Goal: Transaction & Acquisition: Purchase product/service

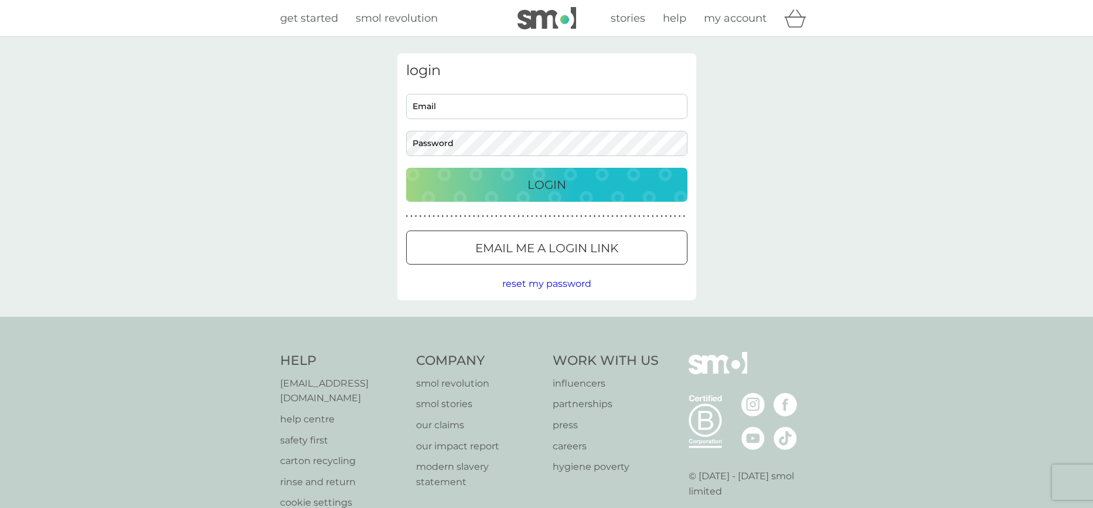
click at [566, 105] on input "Email" at bounding box center [546, 106] width 281 height 25
type input "[PERSON_NAME][EMAIL_ADDRESS][DOMAIN_NAME]"
click at [617, 190] on div "Login" at bounding box center [547, 184] width 258 height 19
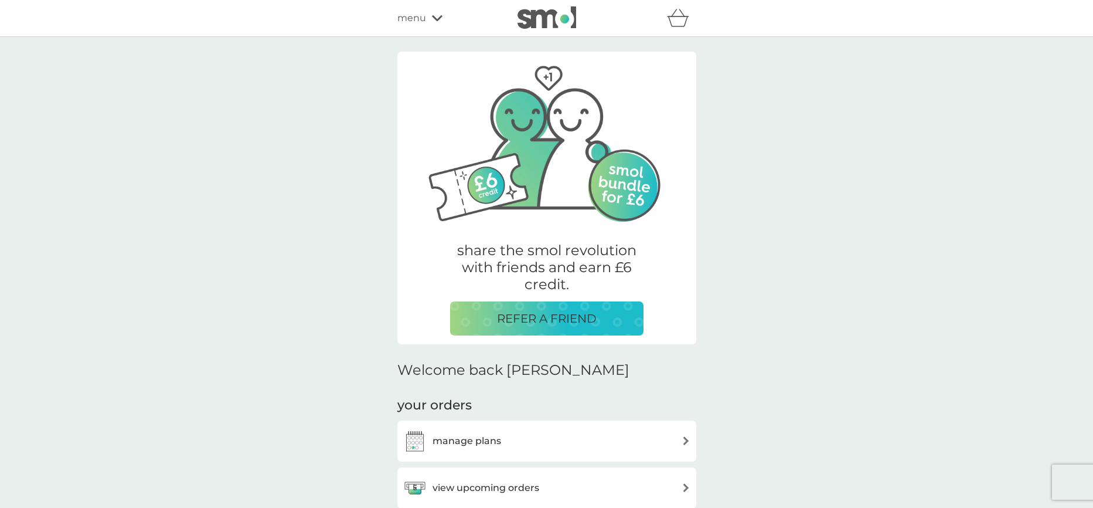
click at [421, 19] on span "menu" at bounding box center [411, 18] width 29 height 15
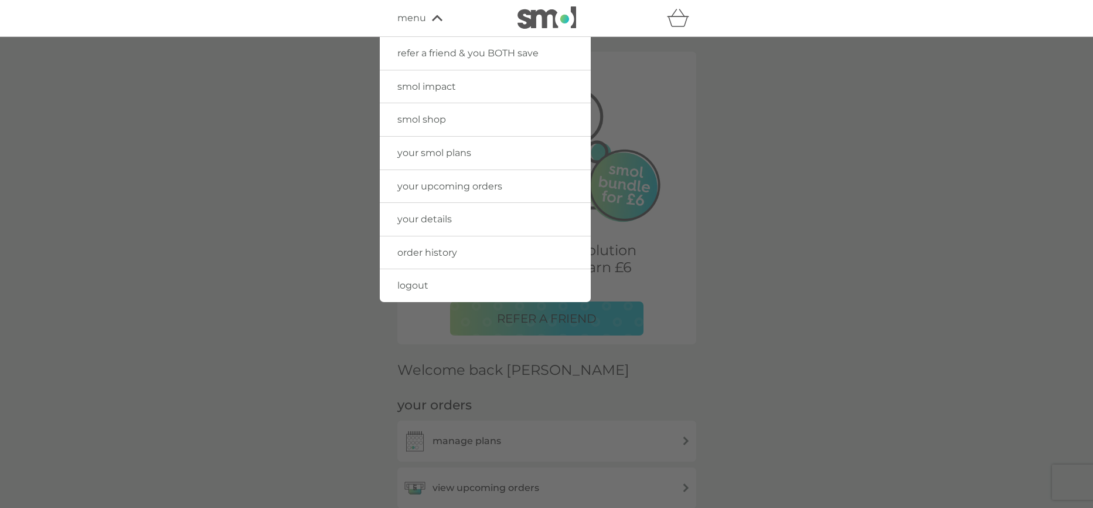
click at [430, 154] on span "your smol plans" at bounding box center [434, 152] width 74 height 11
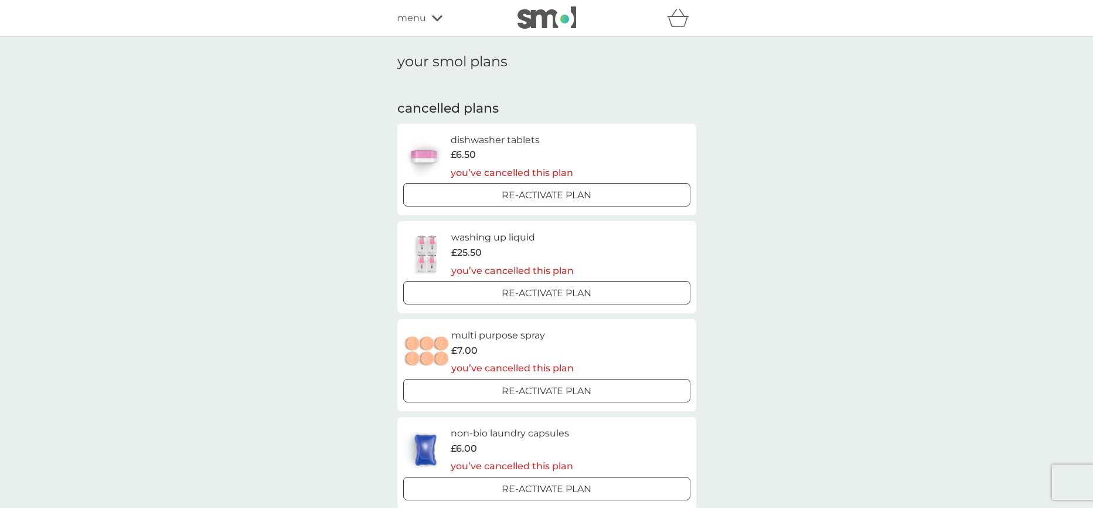
click at [509, 290] on p "Re-activate Plan" at bounding box center [547, 292] width 90 height 15
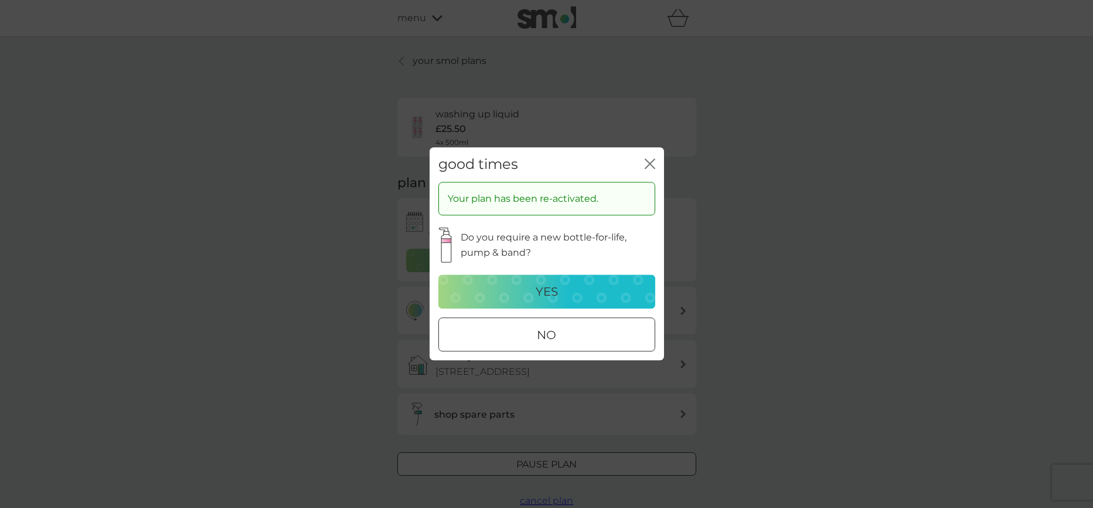
click at [523, 330] on div "no" at bounding box center [547, 335] width 216 height 19
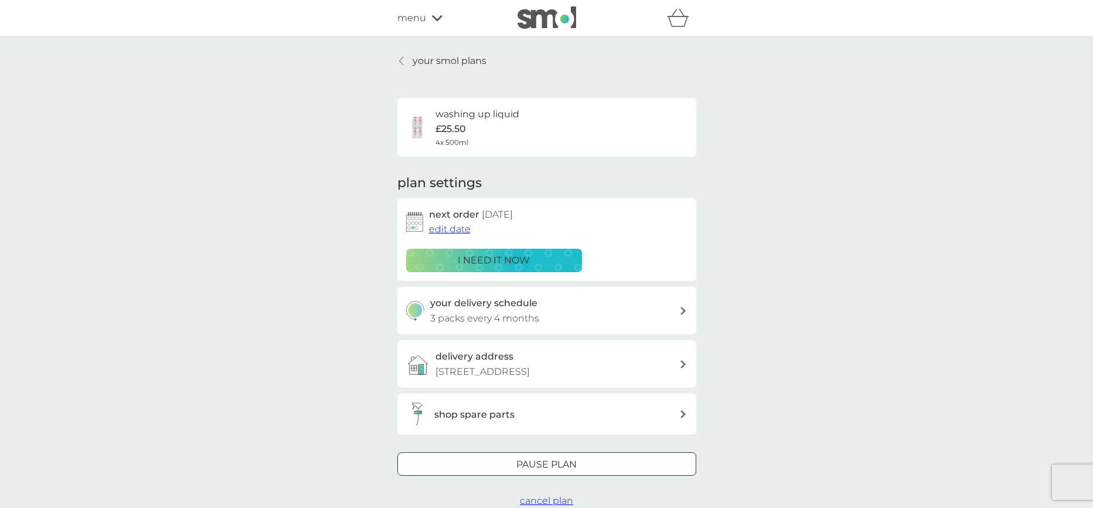
click at [439, 53] on div "your smol plans washing up liquid £25.50 4x 500ml plan settings next order 9 Se…" at bounding box center [546, 281] width 1093 height 488
click at [439, 58] on p "your smol plans" at bounding box center [450, 60] width 74 height 15
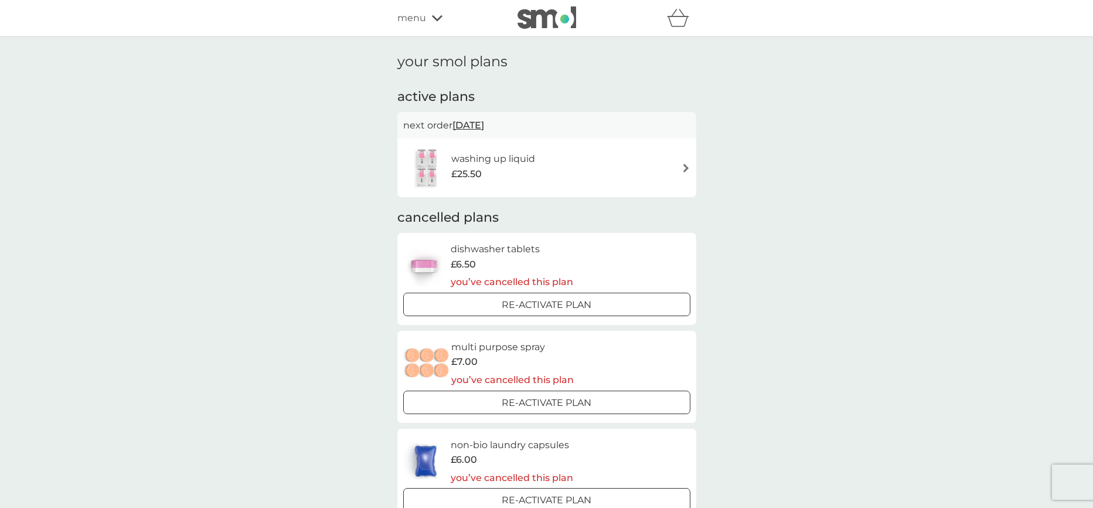
click at [667, 101] on h2 "active plans" at bounding box center [546, 97] width 299 height 18
click at [430, 15] on div "menu" at bounding box center [447, 18] width 100 height 15
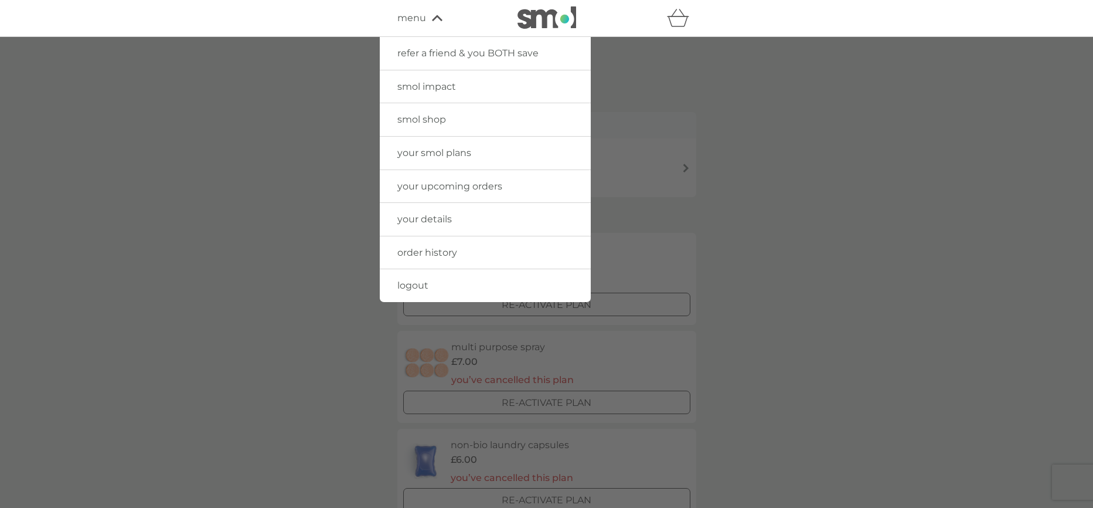
click at [437, 119] on span "smol shop" at bounding box center [421, 119] width 49 height 11
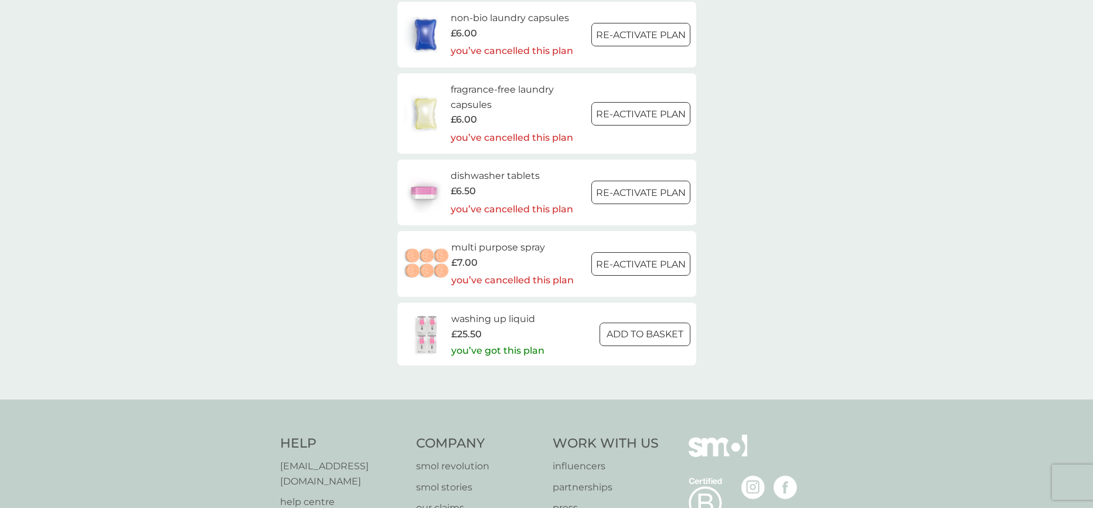
scroll to position [1721, 0]
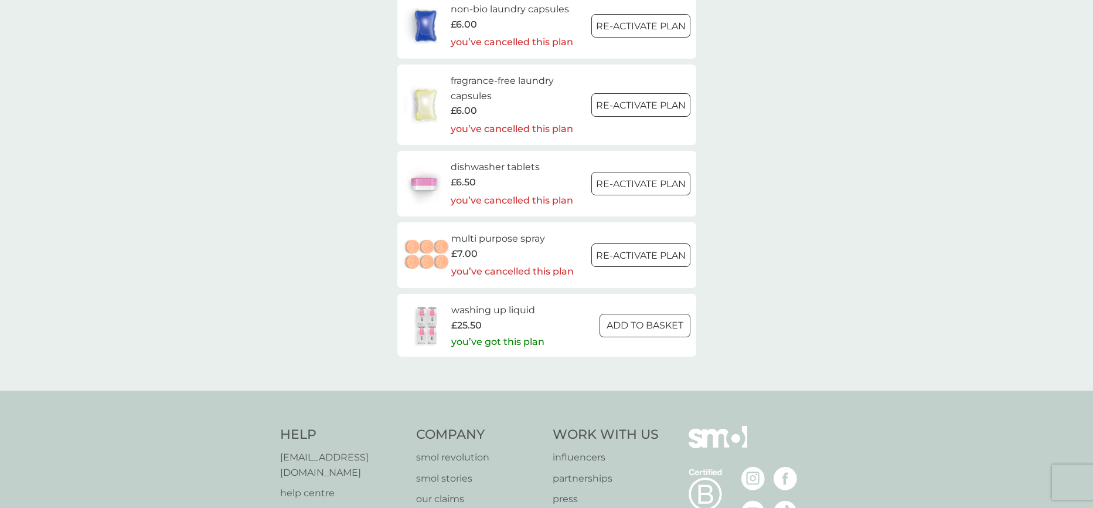
click at [624, 329] on div at bounding box center [645, 325] width 42 height 12
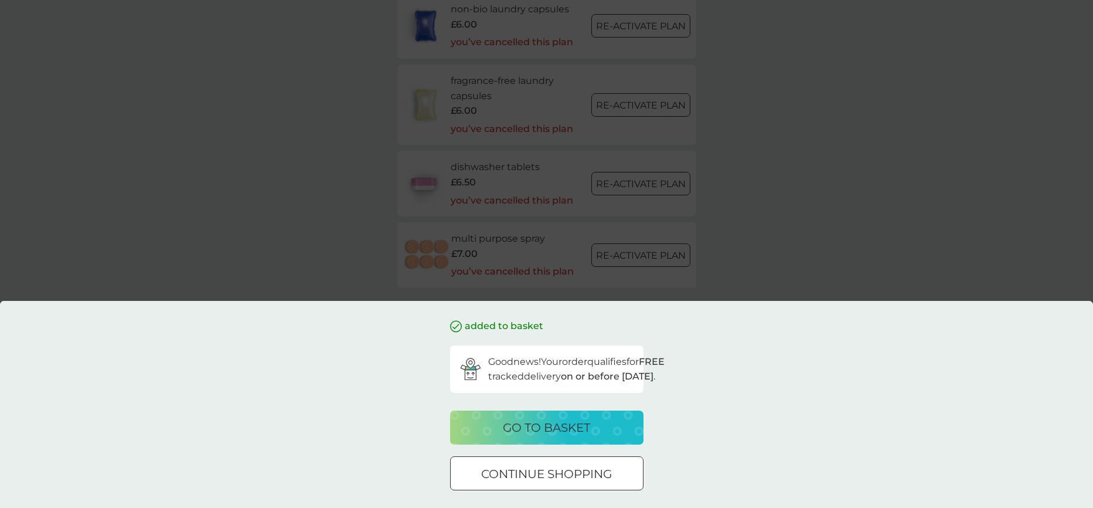
click at [330, 198] on div "added to basket Good news! Your order qualifies for FREE tracked delivery on or…" at bounding box center [546, 254] width 1093 height 508
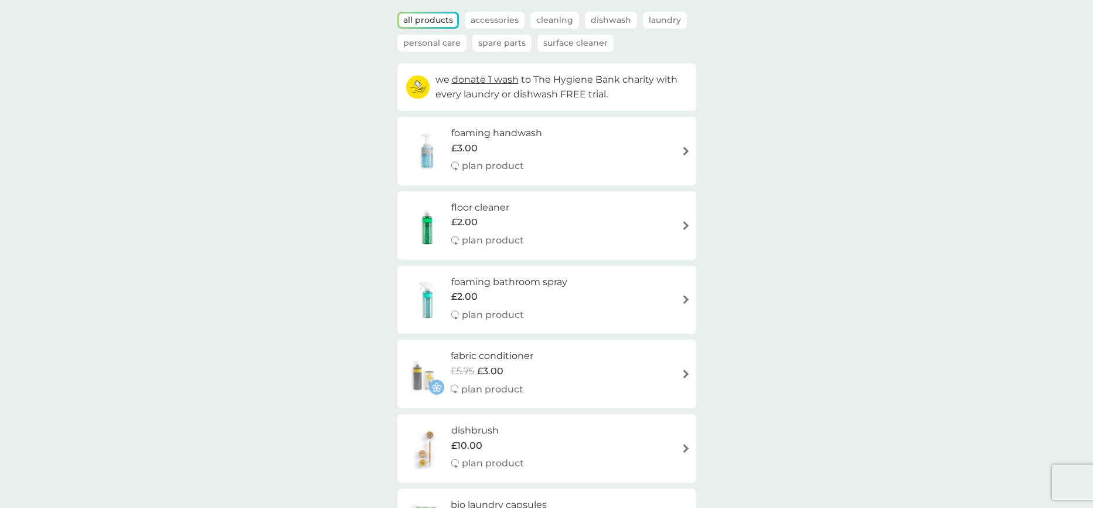
scroll to position [0, 0]
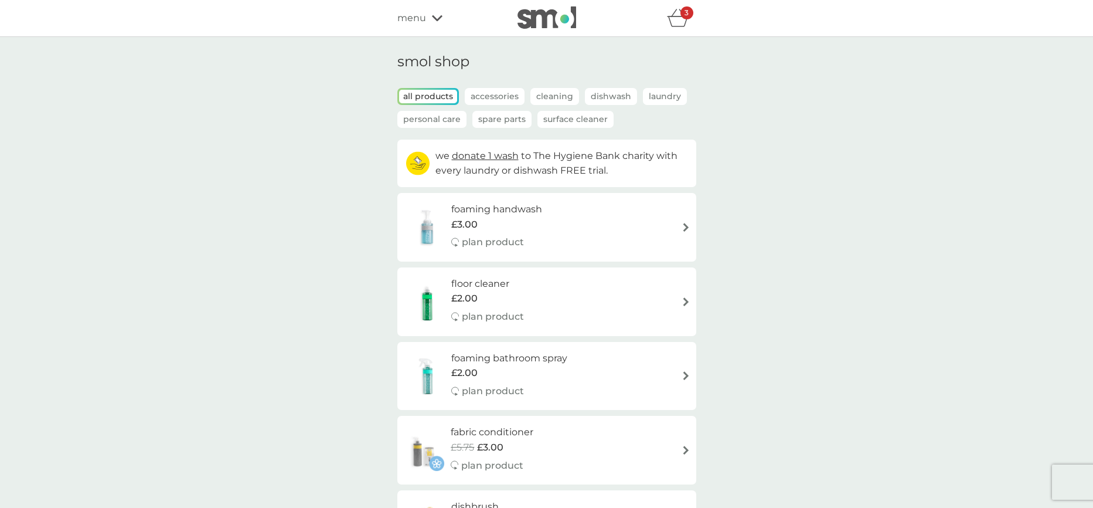
click at [498, 120] on p "Spare Parts" at bounding box center [501, 119] width 59 height 17
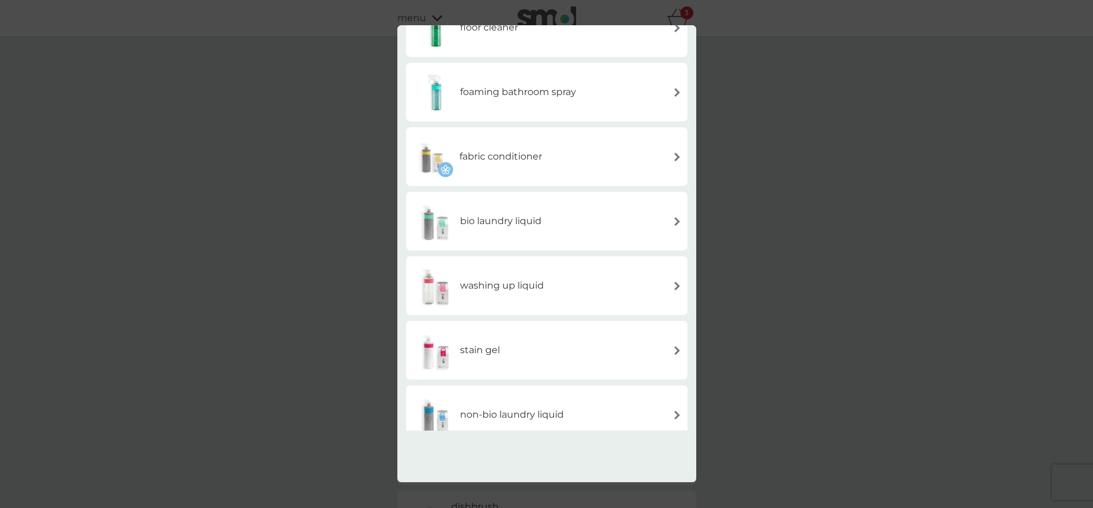
scroll to position [247, 0]
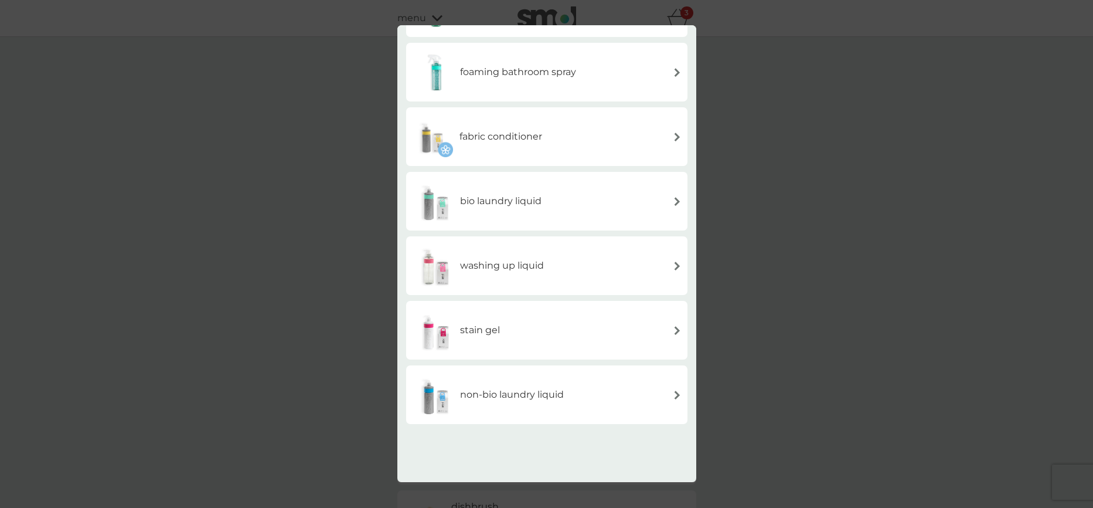
click at [541, 266] on h6 "washing up liquid" at bounding box center [502, 265] width 84 height 15
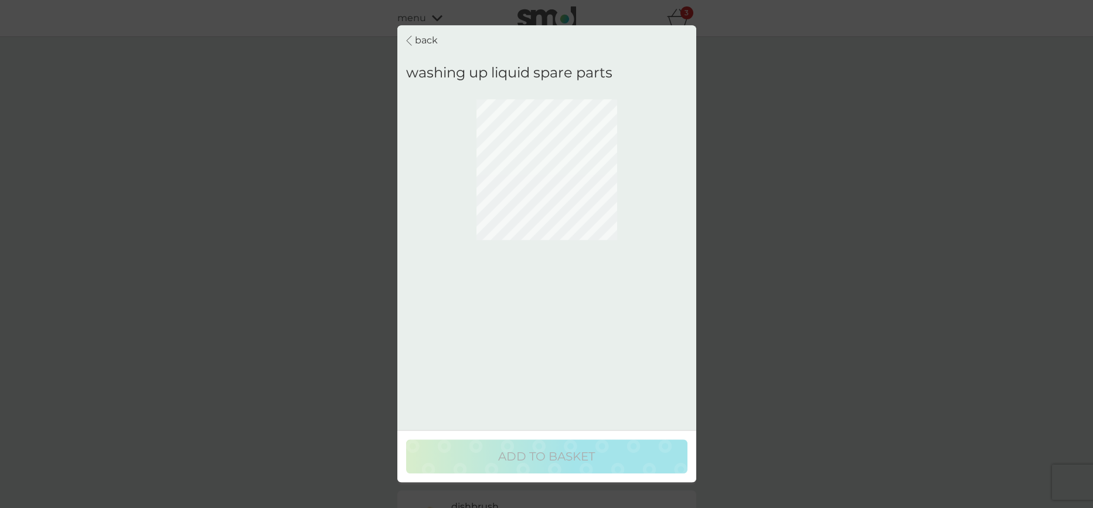
scroll to position [0, 0]
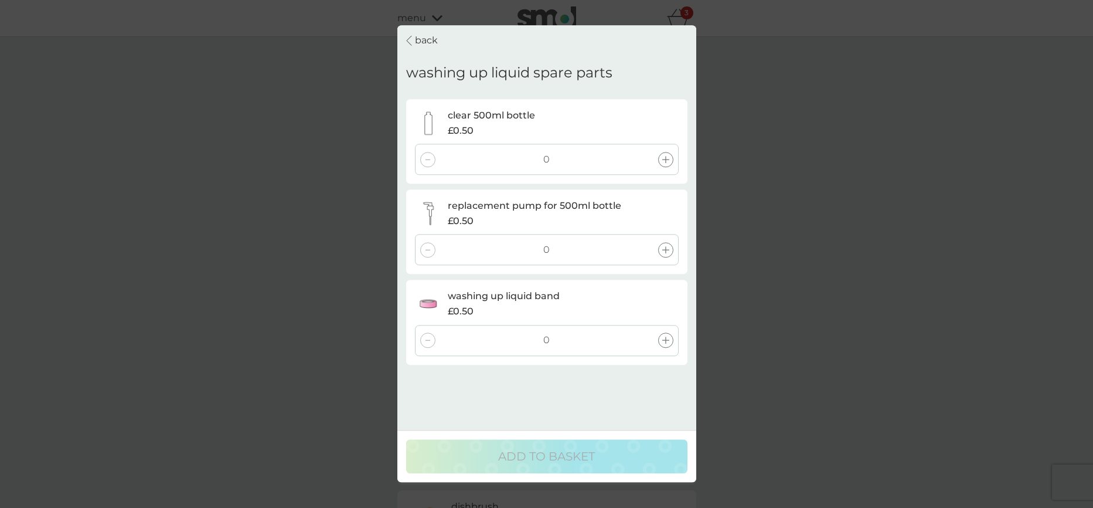
click at [667, 246] on icon at bounding box center [665, 249] width 7 height 7
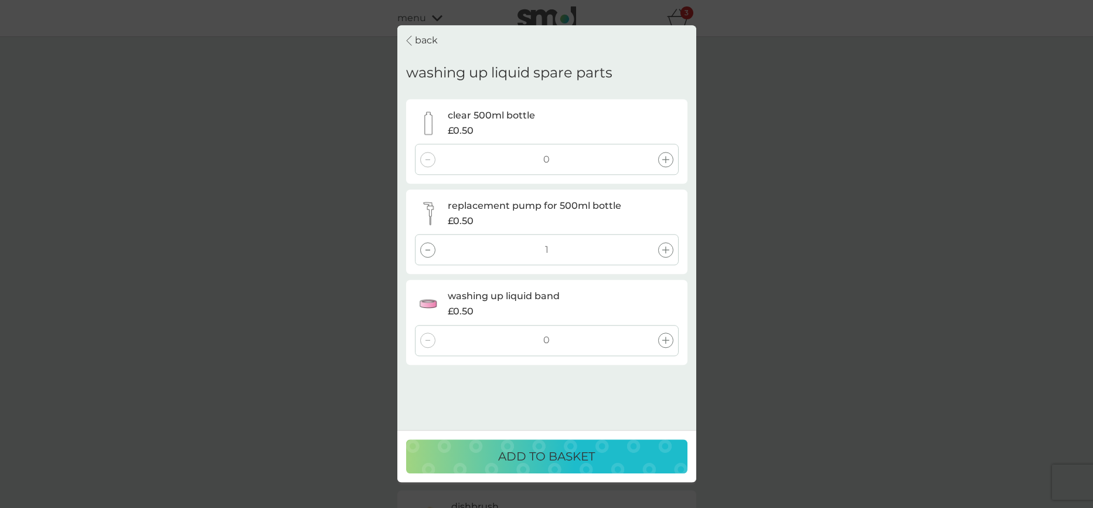
click at [663, 340] on icon at bounding box center [665, 339] width 7 height 7
click at [561, 451] on p "ADD TO BASKET" at bounding box center [546, 456] width 97 height 19
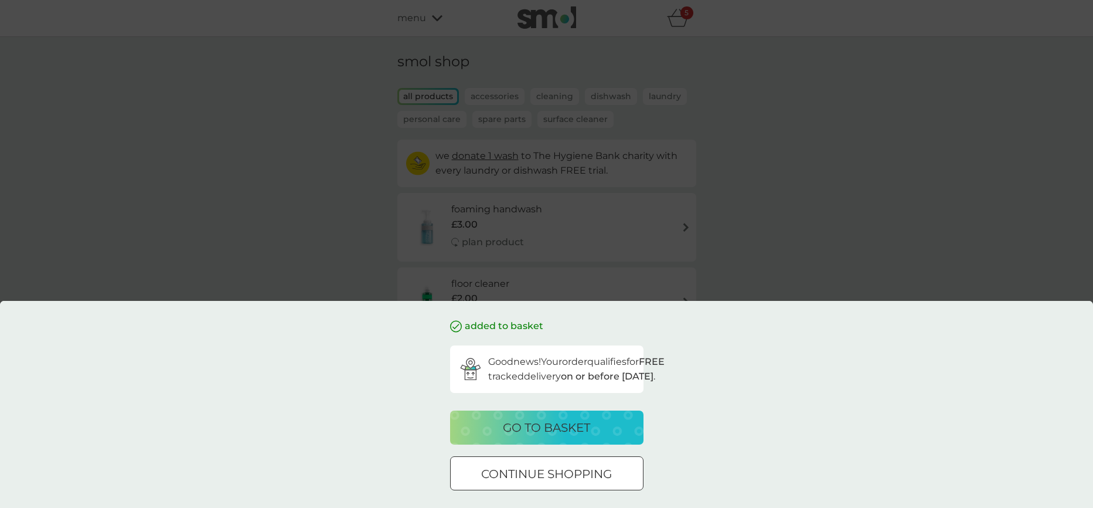
click at [380, 224] on div "added to basket Good news! Your order qualifies for FREE tracked delivery on or…" at bounding box center [546, 254] width 1093 height 508
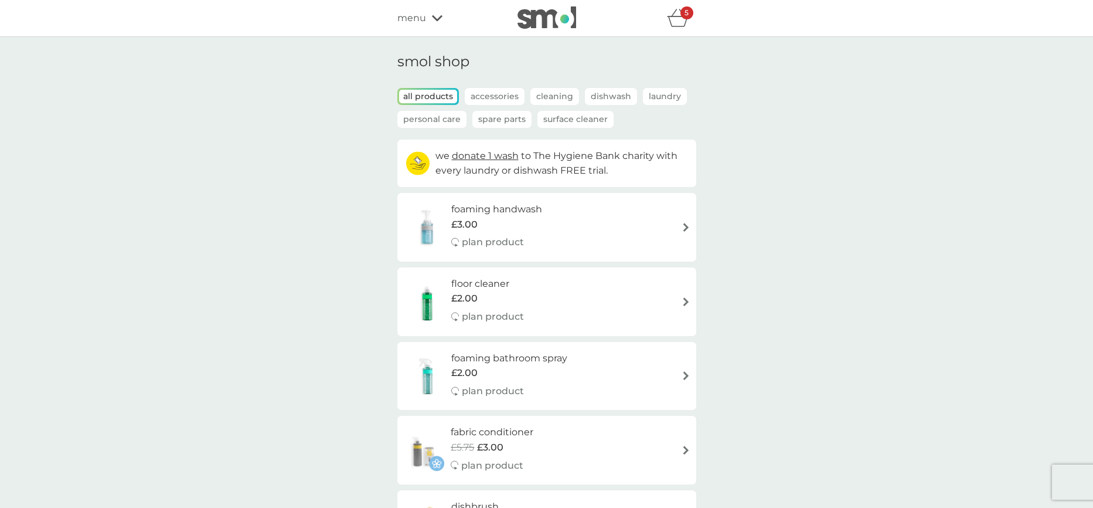
click at [501, 121] on p "Spare Parts" at bounding box center [501, 119] width 59 height 17
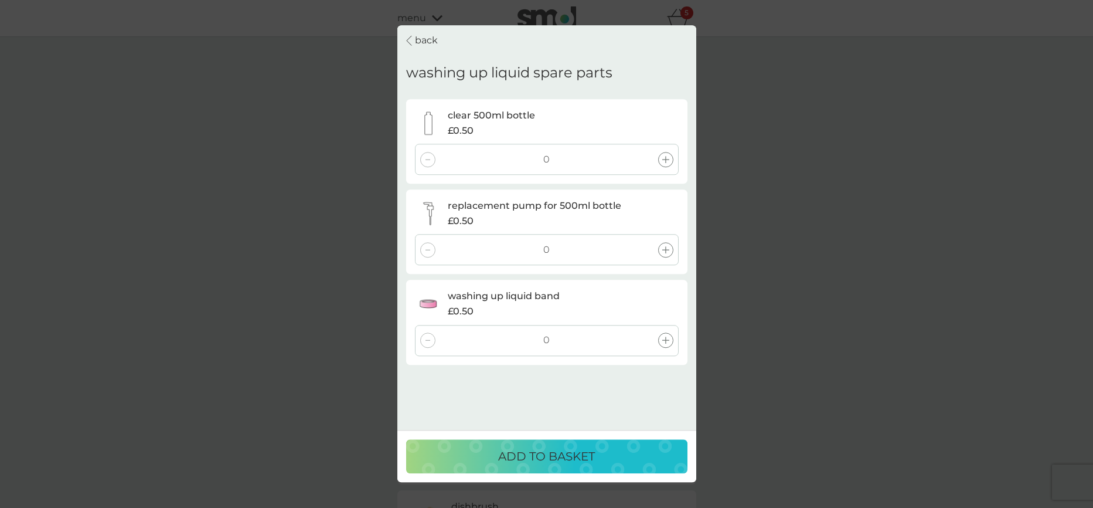
click at [430, 38] on p "back" at bounding box center [426, 40] width 23 height 15
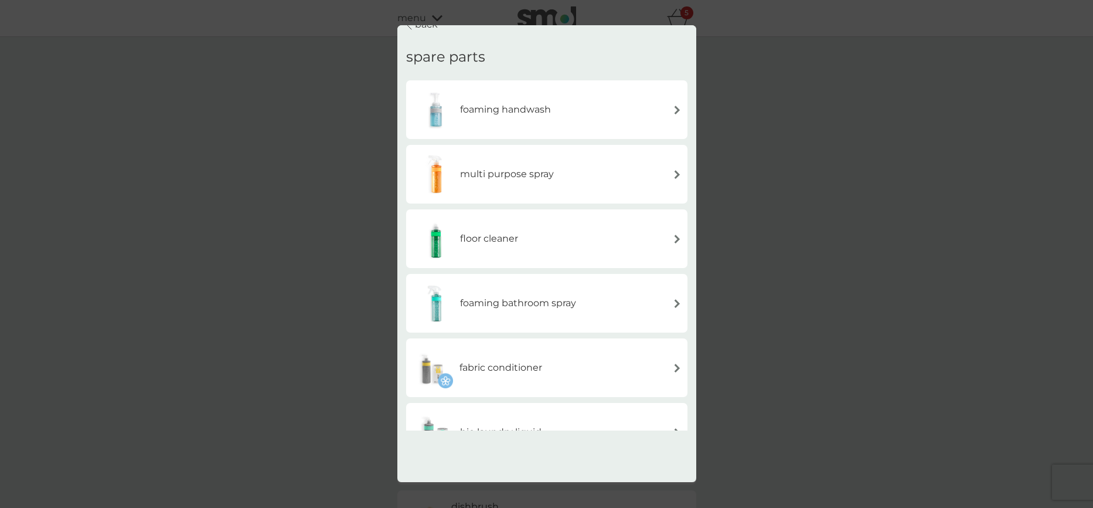
scroll to position [16, 0]
click at [515, 234] on h6 "floor cleaner" at bounding box center [489, 238] width 58 height 15
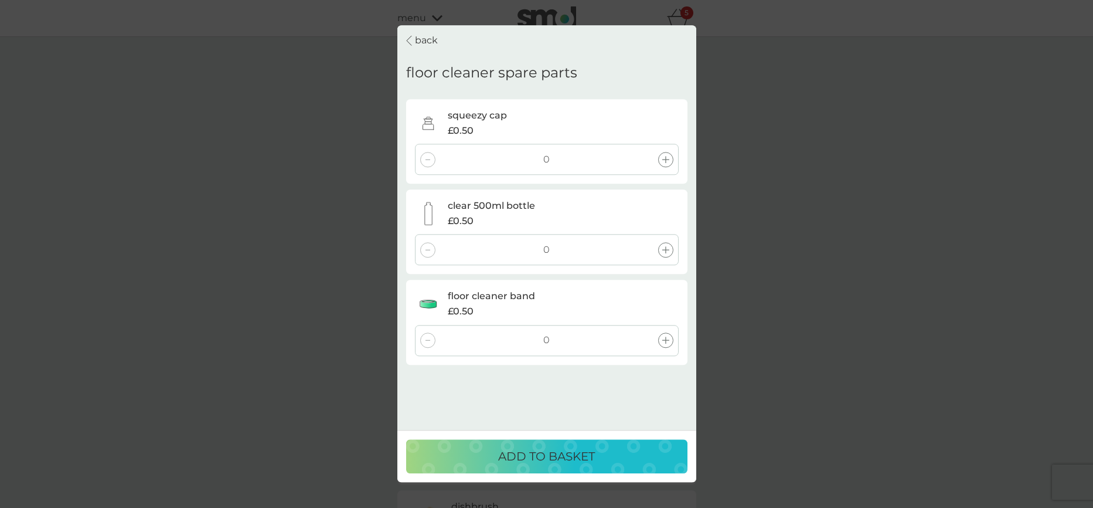
drag, startPoint x: 661, startPoint y: 252, endPoint x: 666, endPoint y: 355, distance: 102.7
click at [662, 252] on icon at bounding box center [665, 249] width 7 height 7
click at [667, 335] on div at bounding box center [665, 339] width 15 height 15
click at [622, 462] on div "ADD TO BASKET" at bounding box center [547, 456] width 258 height 19
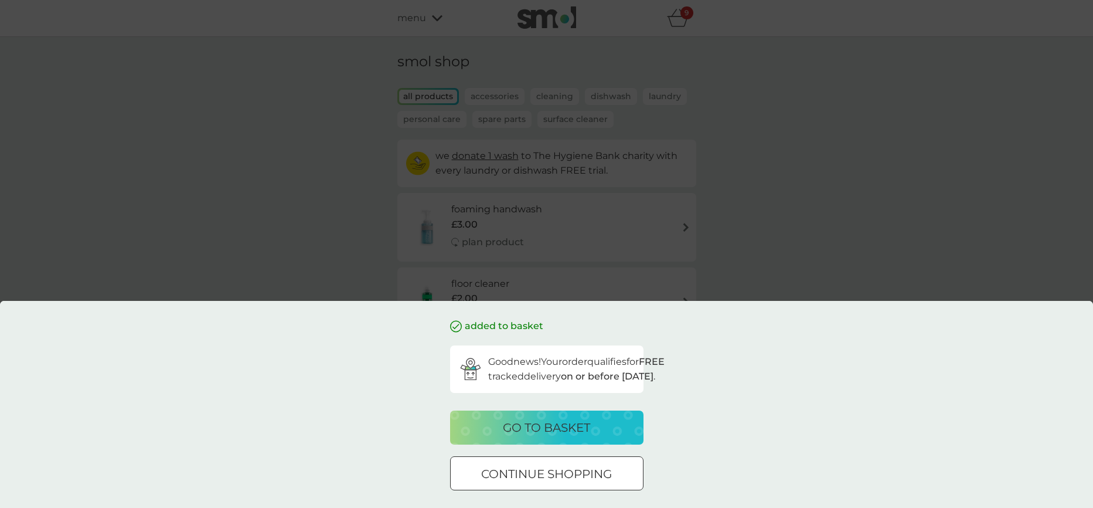
click at [600, 435] on div "go to basket" at bounding box center [547, 427] width 170 height 19
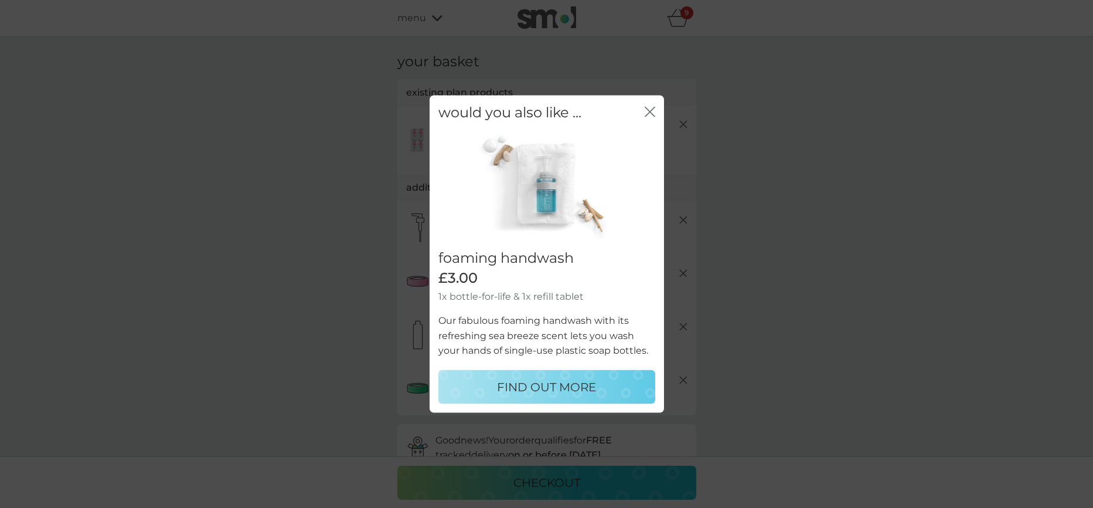
click at [653, 107] on icon "close" at bounding box center [650, 112] width 11 height 11
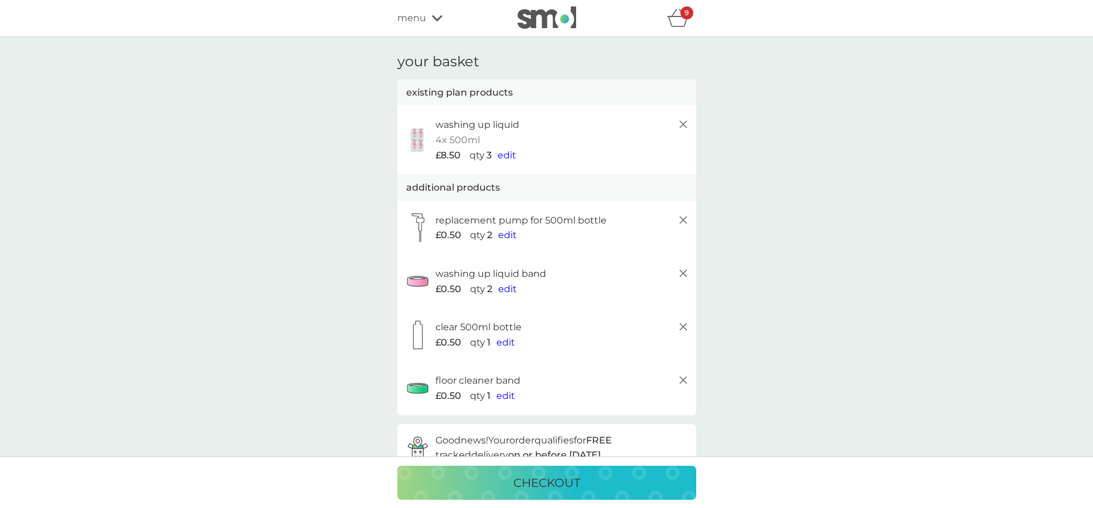
click at [426, 16] on div "menu" at bounding box center [447, 18] width 100 height 15
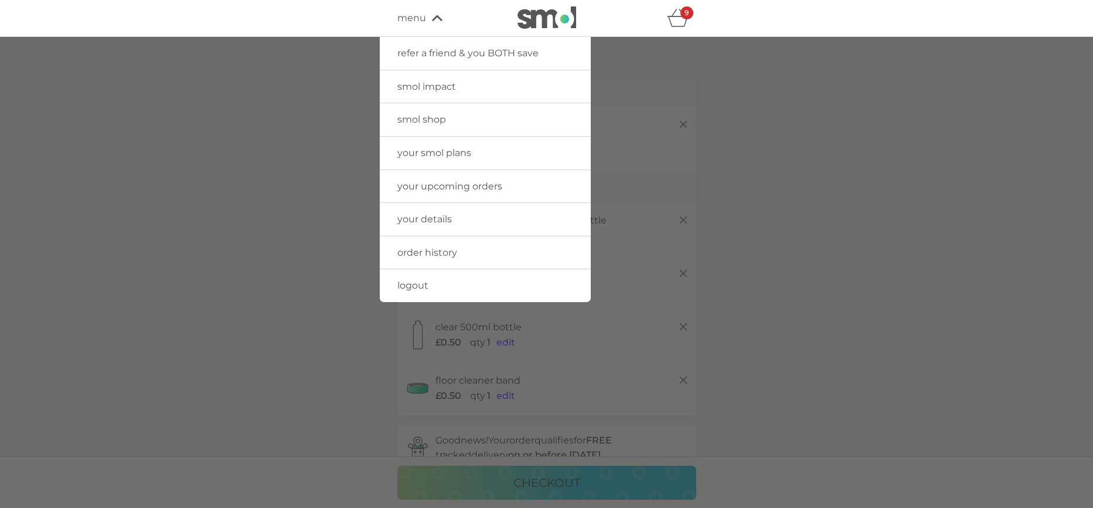
click at [423, 150] on span "your smol plans" at bounding box center [434, 152] width 74 height 11
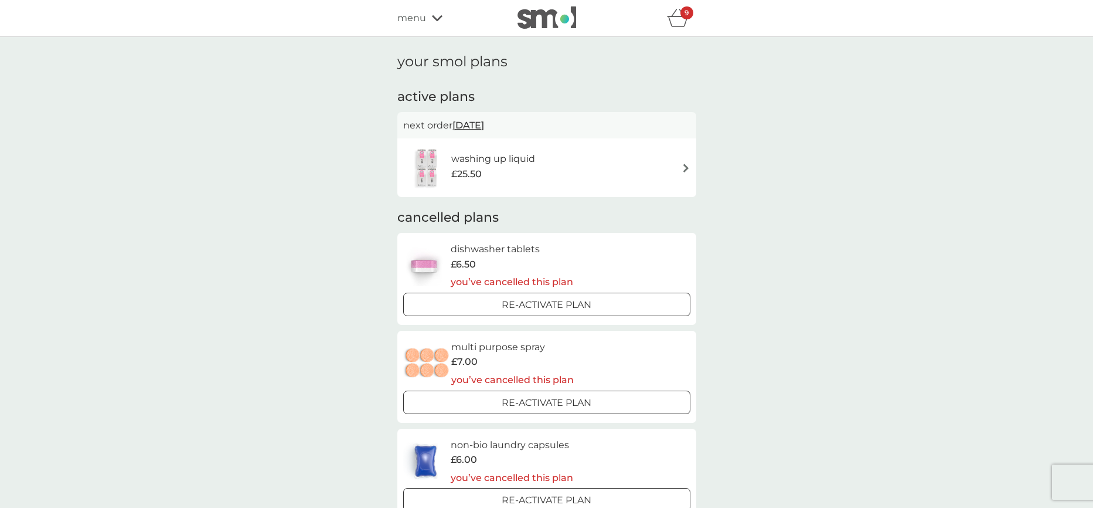
click at [531, 166] on div "£25.50" at bounding box center [493, 173] width 84 height 15
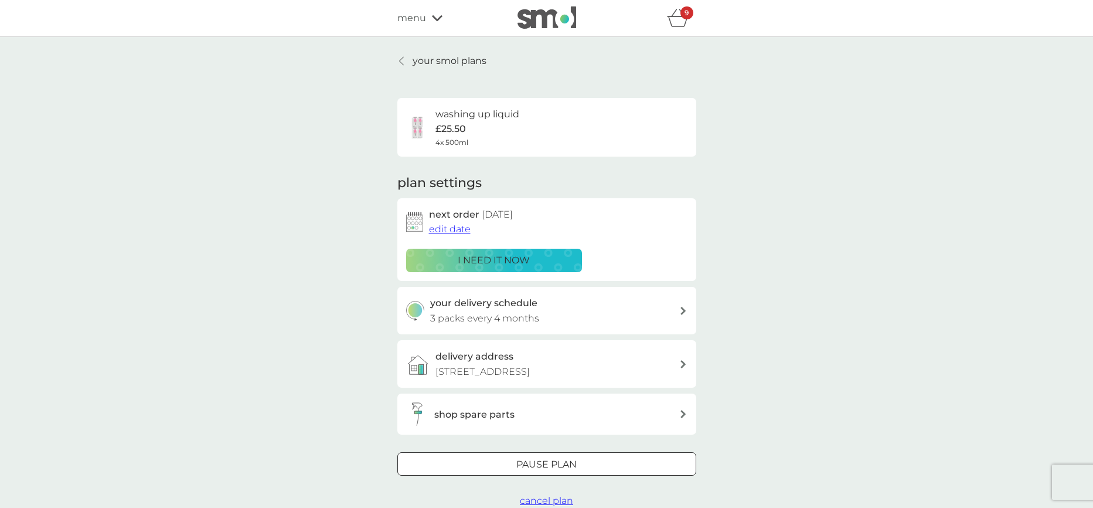
click at [526, 322] on p "3 packs every 4 months" at bounding box center [484, 318] width 109 height 15
select select "4"
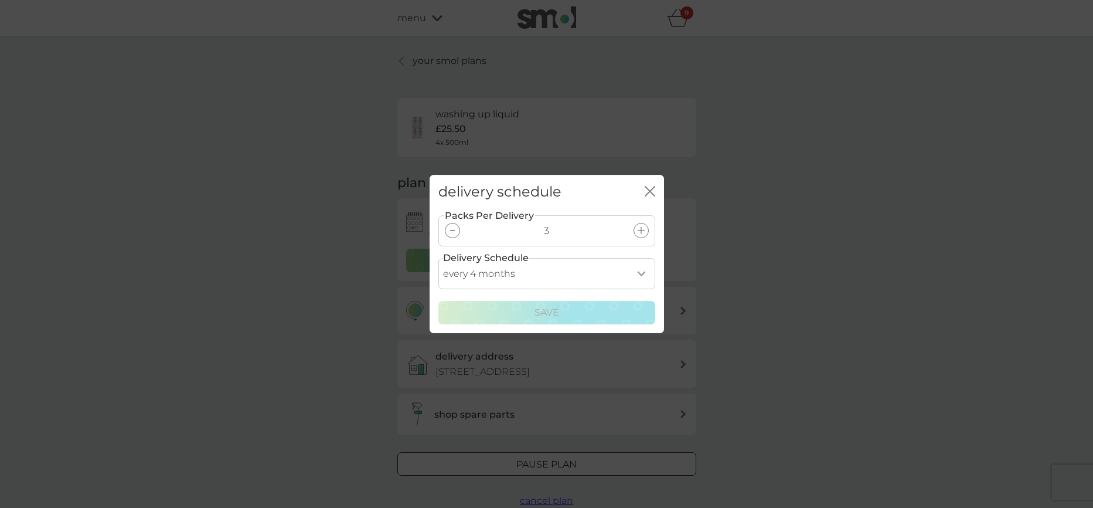
click at [455, 226] on div at bounding box center [452, 230] width 15 height 15
click at [465, 312] on div "Save" at bounding box center [547, 312] width 202 height 15
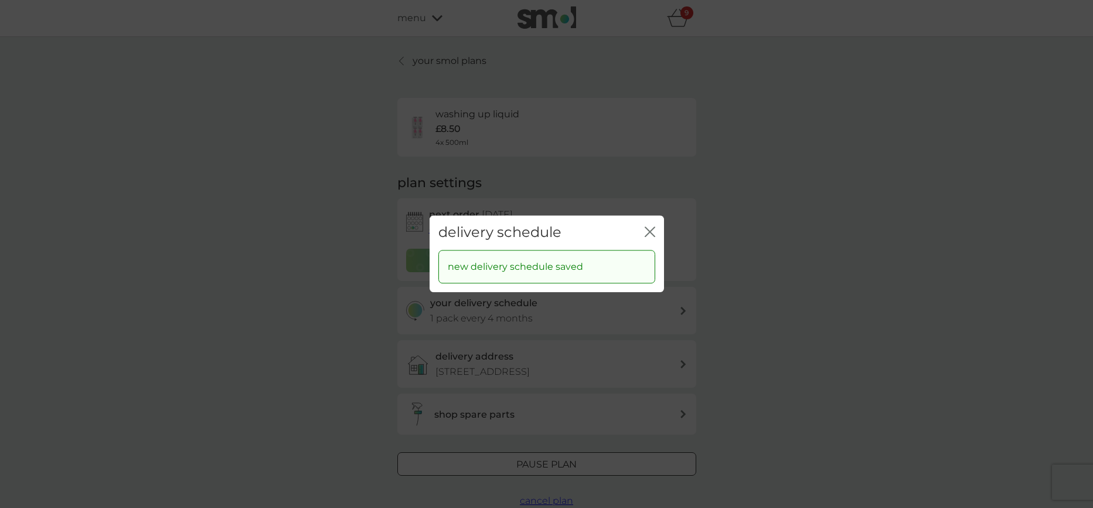
click at [649, 230] on icon "close" at bounding box center [650, 231] width 11 height 11
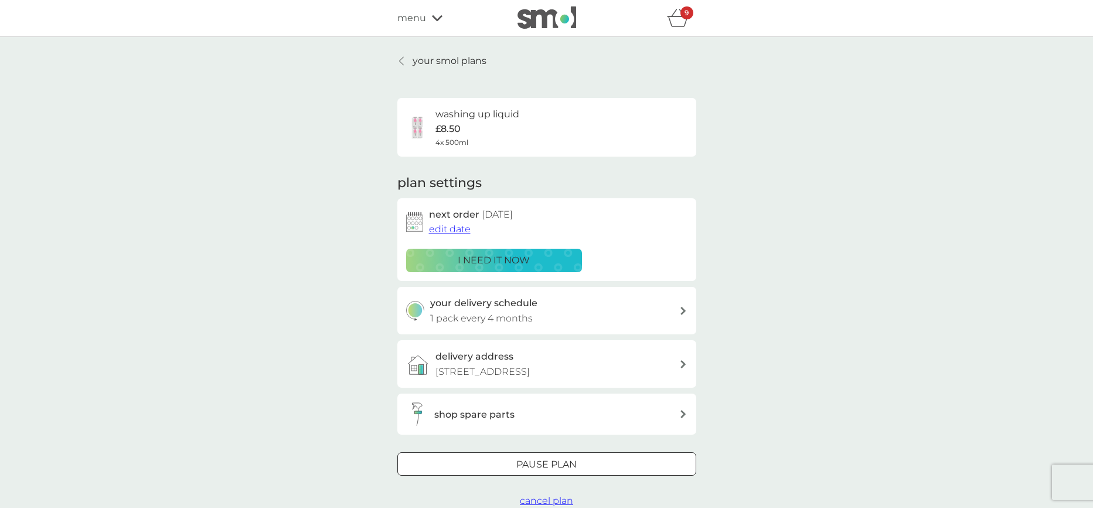
click at [678, 25] on icon "basket" at bounding box center [678, 18] width 22 height 18
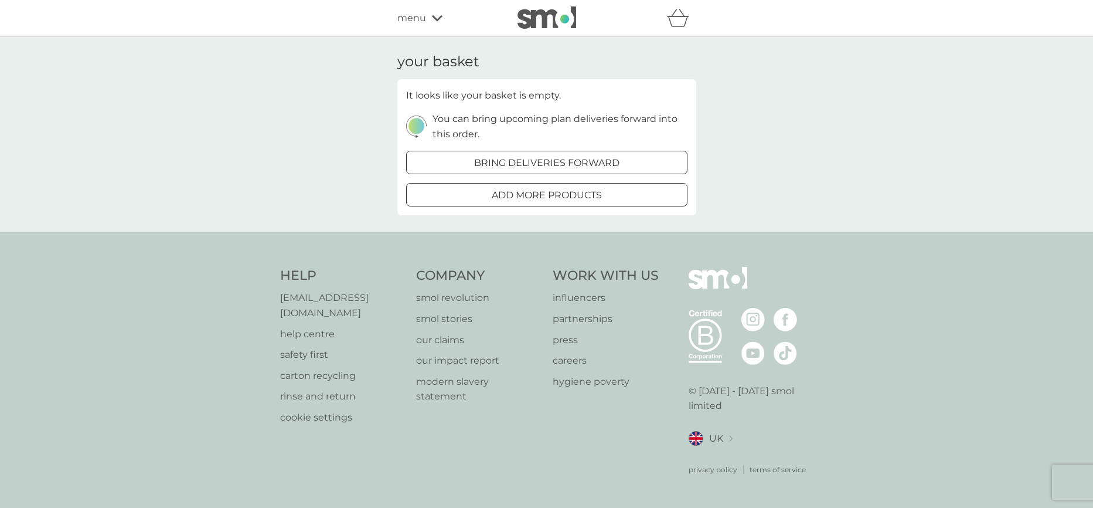
click at [549, 22] on img at bounding box center [546, 17] width 59 height 22
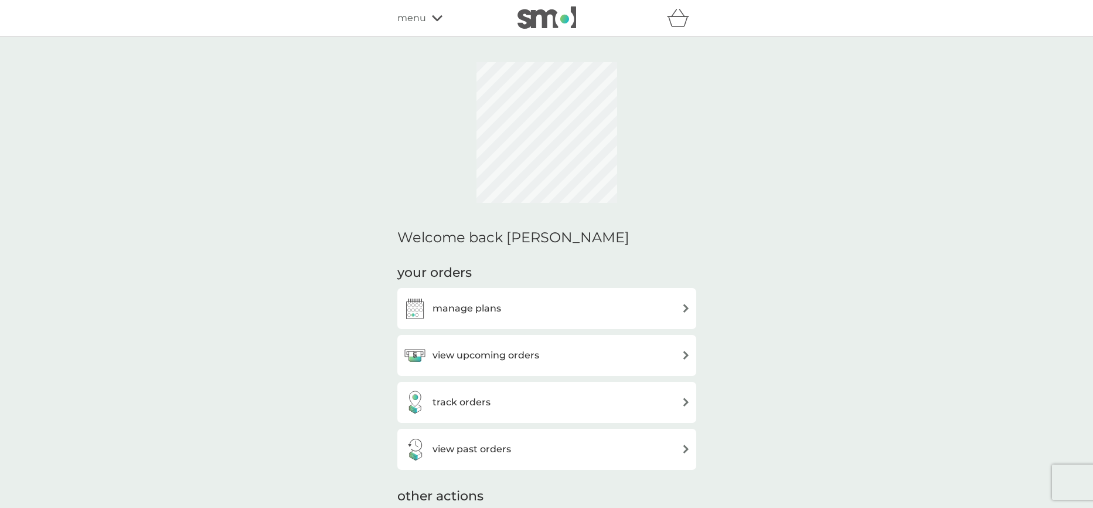
click at [438, 19] on icon at bounding box center [437, 18] width 11 height 6
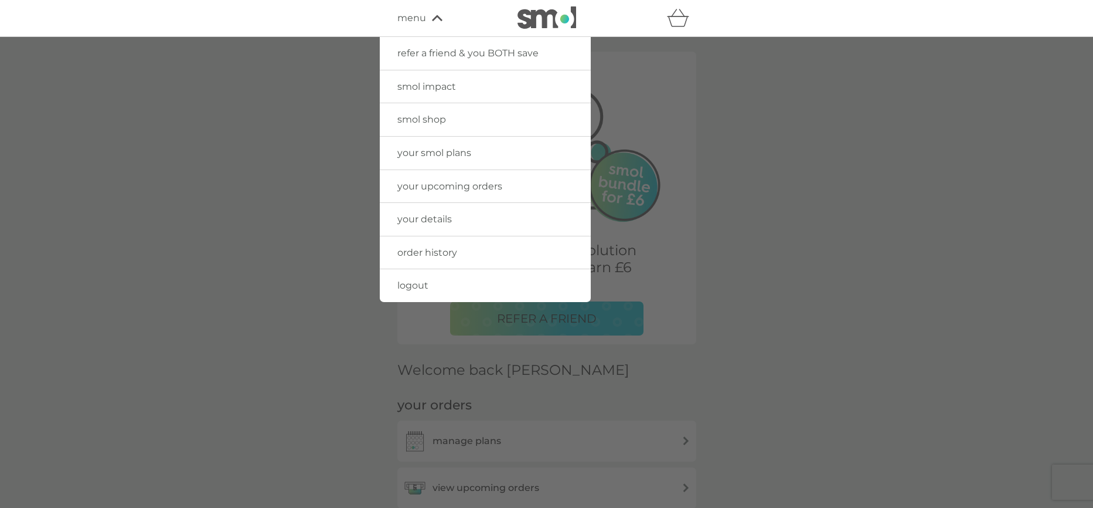
click at [434, 118] on span "smol shop" at bounding box center [421, 119] width 49 height 11
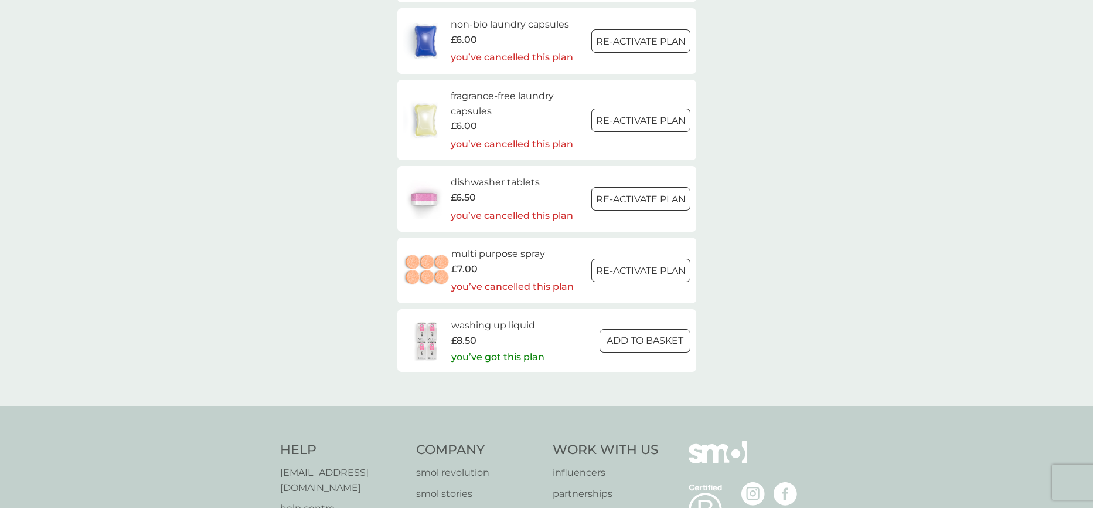
scroll to position [1673, 0]
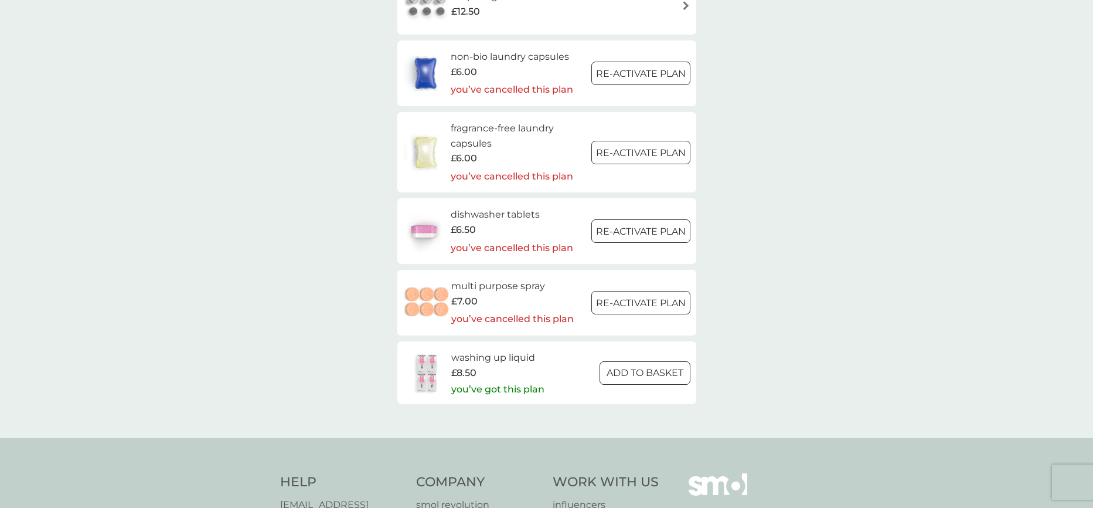
click at [649, 376] on div at bounding box center [645, 372] width 42 height 12
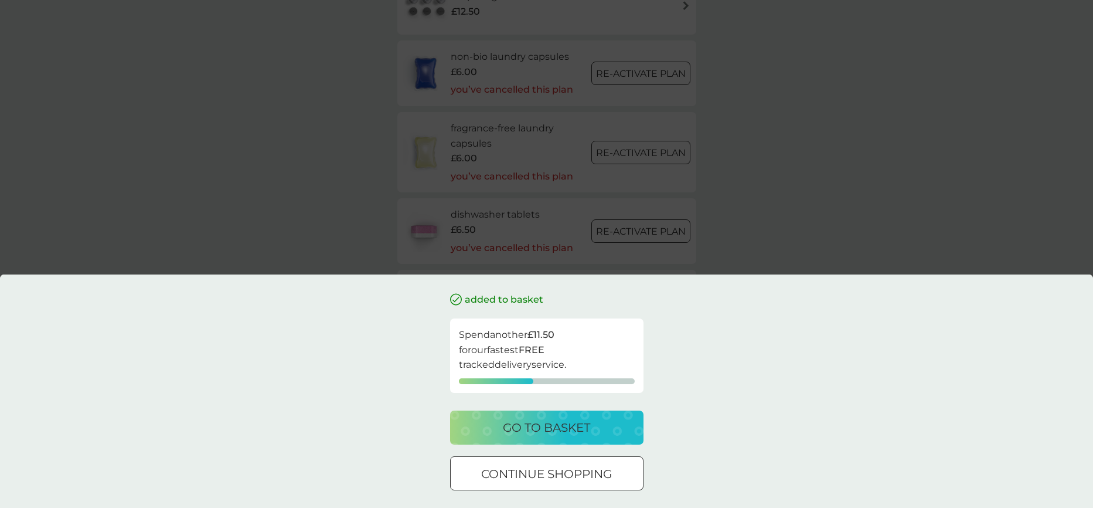
click at [803, 226] on div "added to basket Spend another £11.50 for our fastest FREE tracked delivery serv…" at bounding box center [546, 254] width 1093 height 508
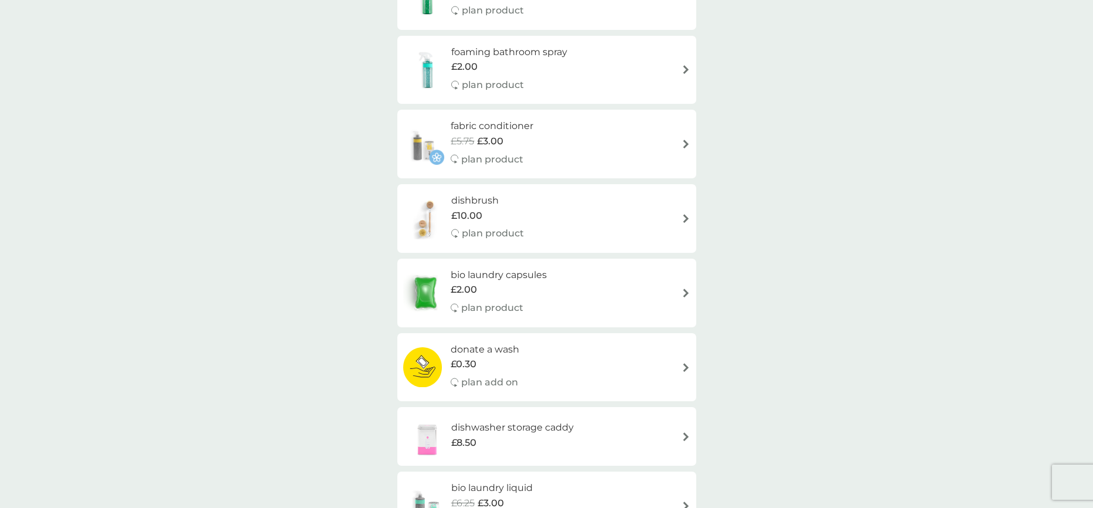
scroll to position [0, 0]
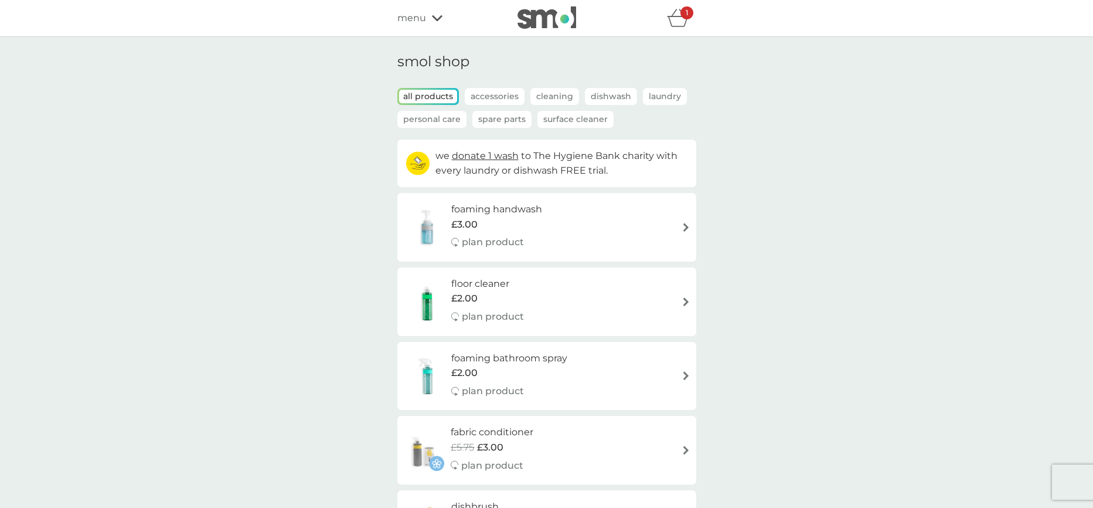
click at [491, 117] on p "Spare Parts" at bounding box center [501, 119] width 59 height 17
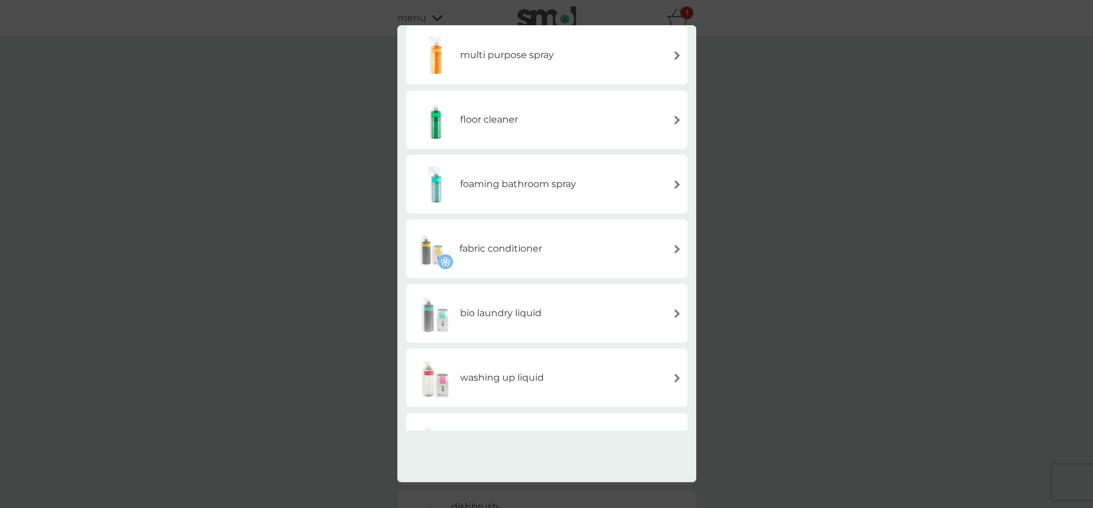
scroll to position [247, 0]
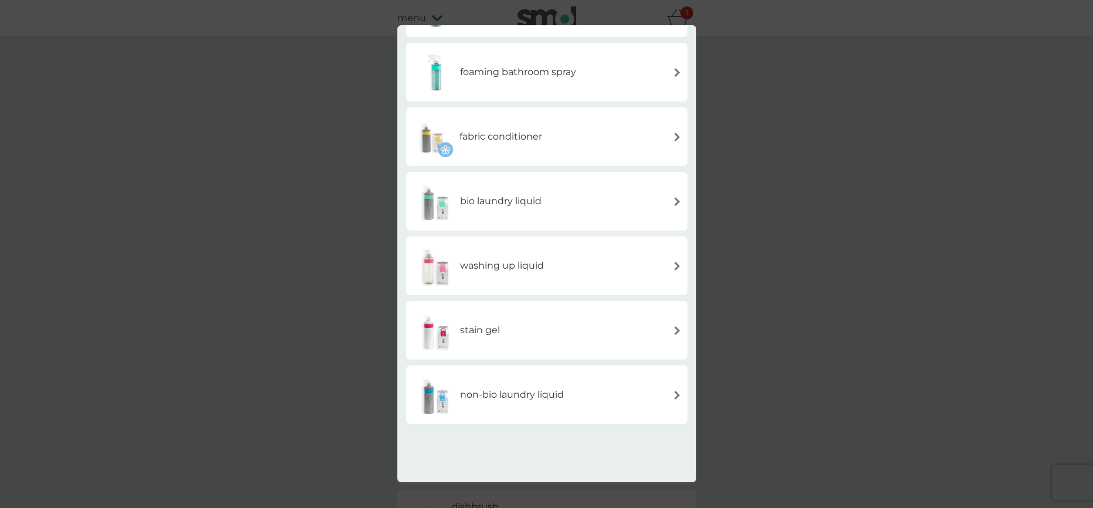
click at [574, 273] on div "washing up liquid" at bounding box center [547, 265] width 270 height 41
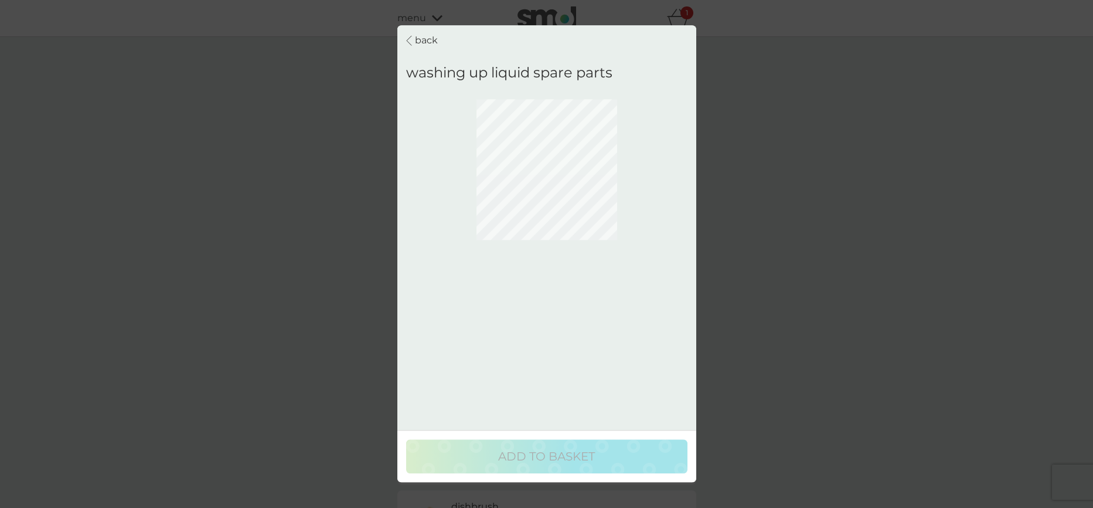
scroll to position [0, 0]
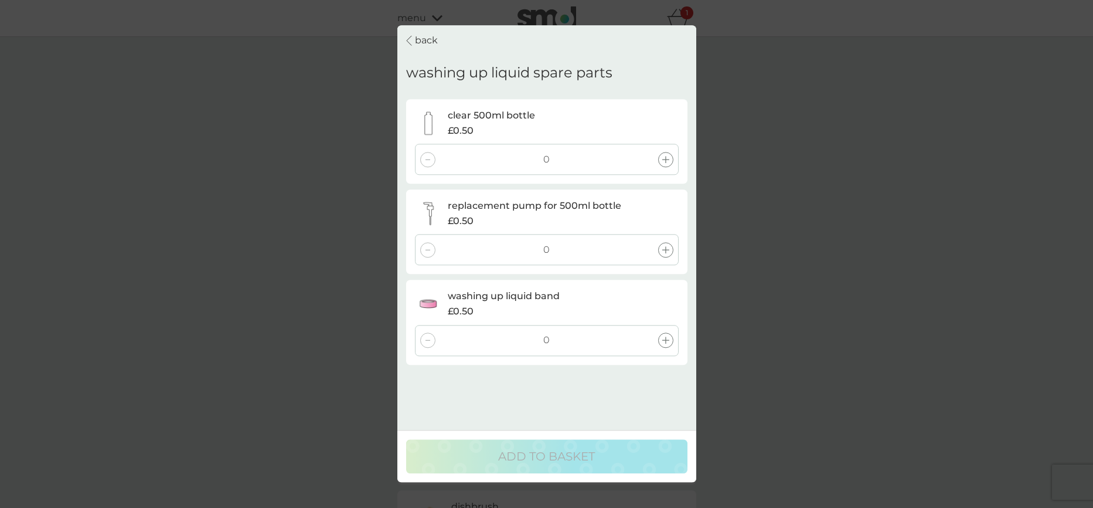
click at [670, 156] on div at bounding box center [665, 159] width 15 height 15
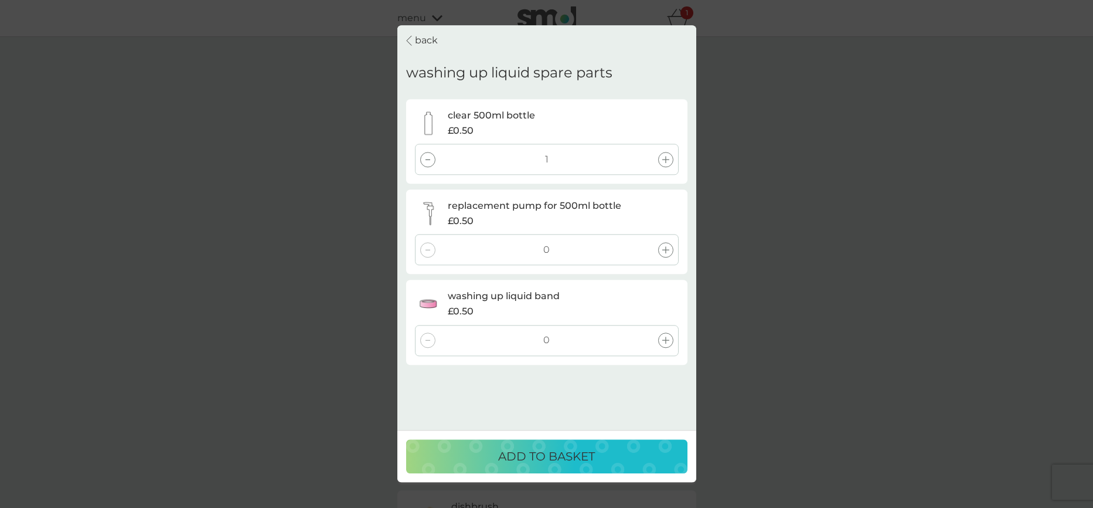
click at [666, 247] on icon at bounding box center [665, 249] width 7 height 7
click at [667, 340] on icon at bounding box center [665, 339] width 7 height 7
click at [638, 451] on div "ADD TO BASKET" at bounding box center [547, 456] width 258 height 19
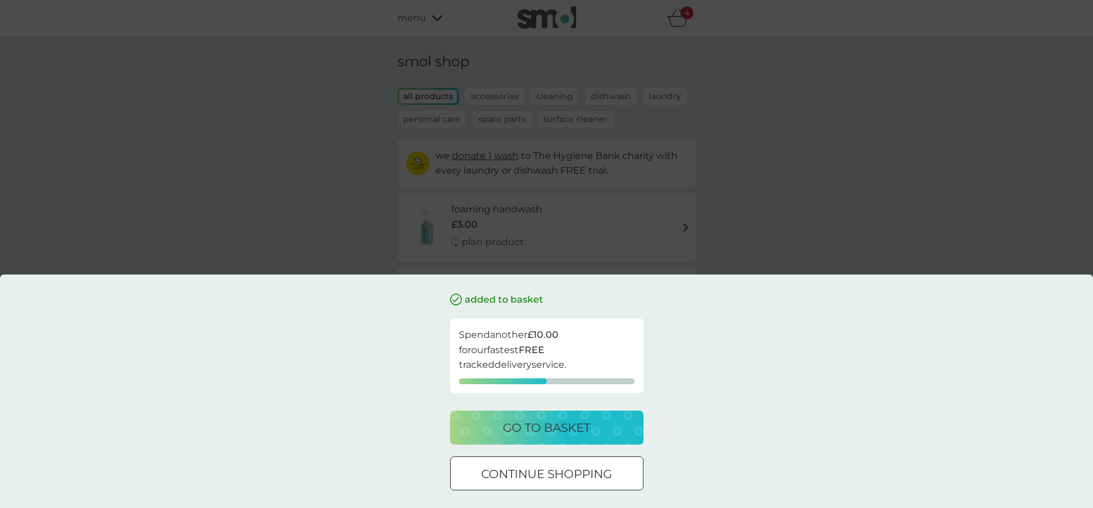
click at [733, 128] on div "added to basket Spend another £10.00 for our fastest FREE tracked delivery serv…" at bounding box center [546, 254] width 1093 height 508
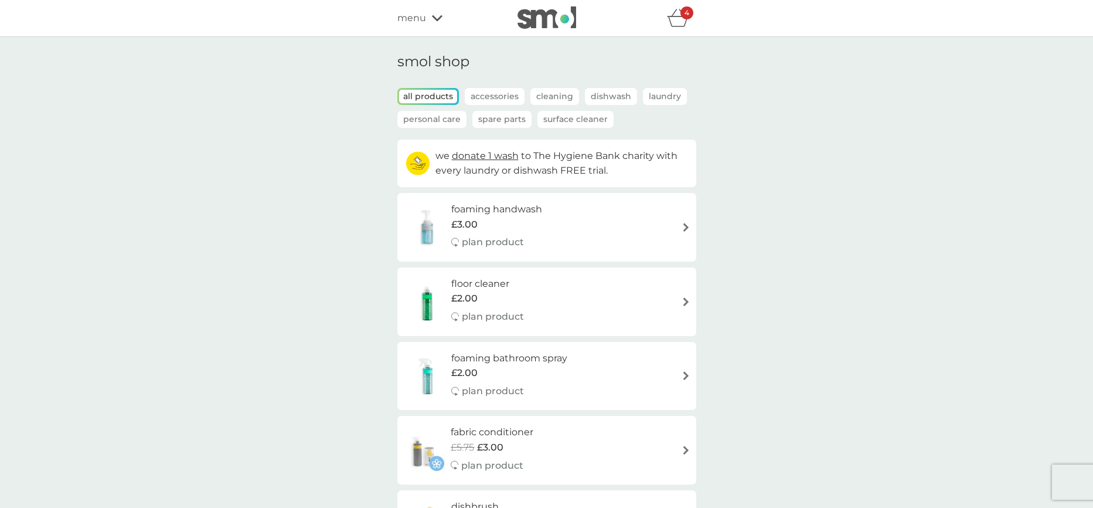
click at [491, 116] on p "Spare Parts" at bounding box center [501, 119] width 59 height 17
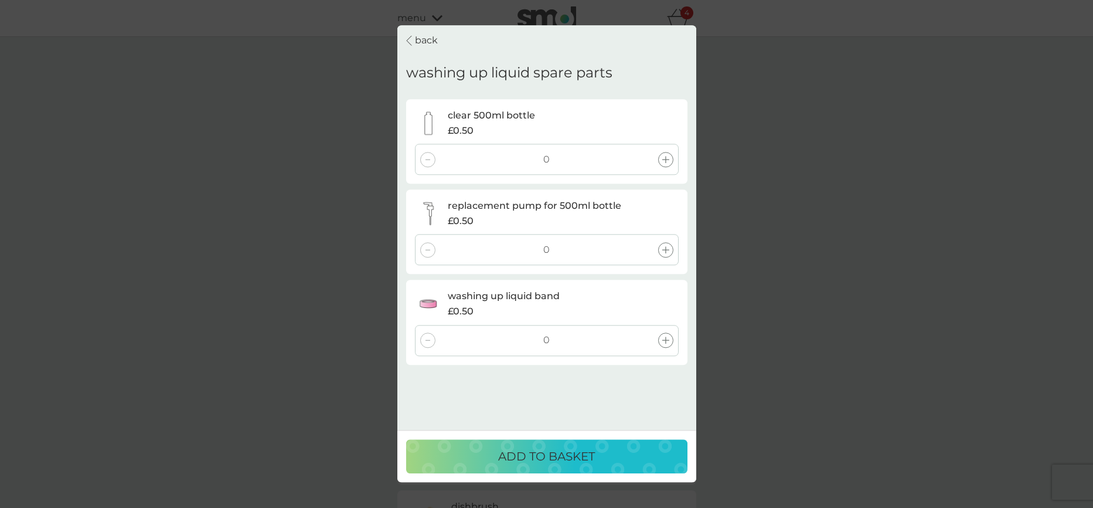
click at [428, 42] on p "back" at bounding box center [426, 40] width 23 height 15
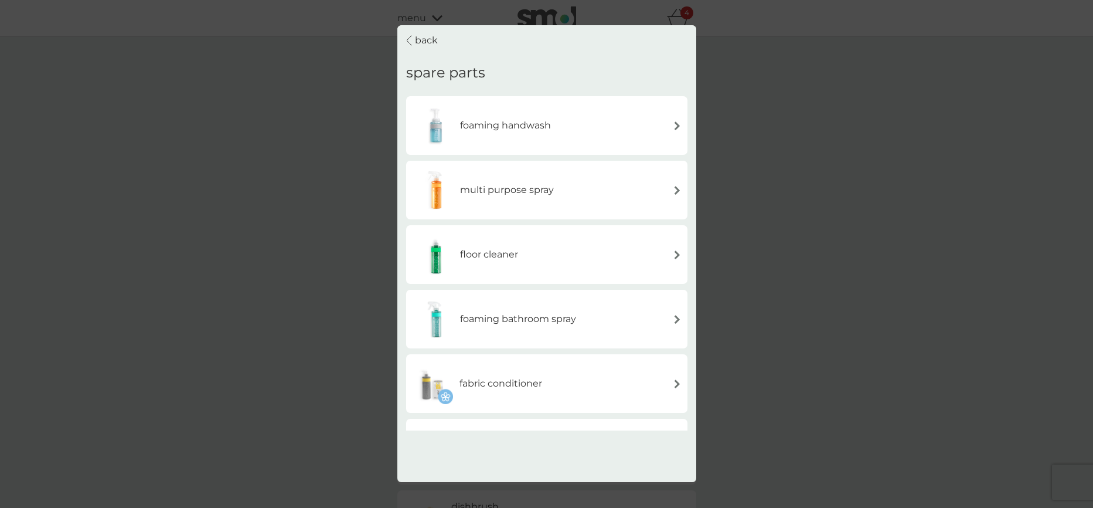
click at [525, 392] on div "fabric conditioner" at bounding box center [477, 383] width 131 height 41
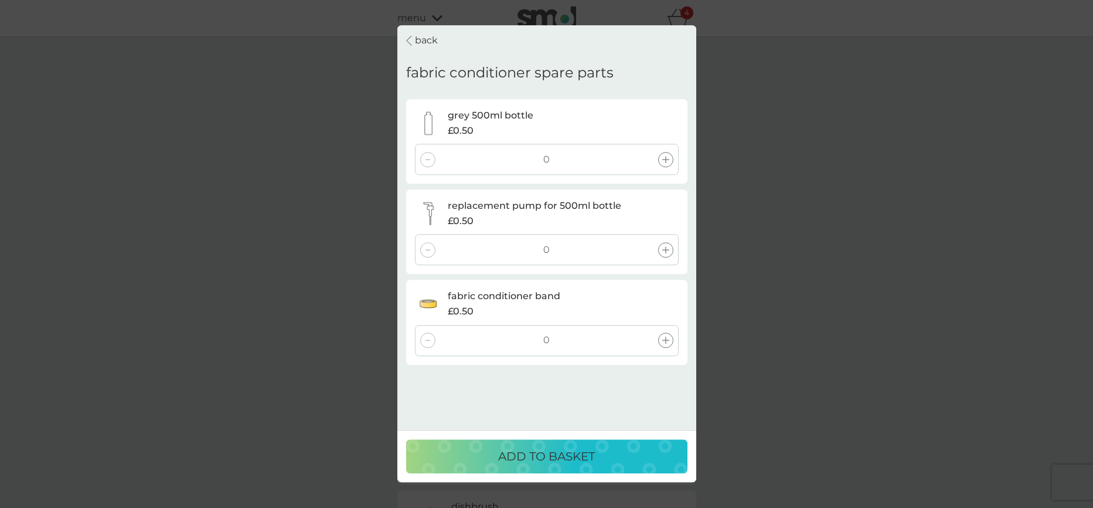
click at [665, 246] on icon at bounding box center [665, 249] width 7 height 7
click at [666, 340] on icon at bounding box center [665, 339] width 7 height 7
click at [621, 458] on div "ADD TO BASKET" at bounding box center [547, 456] width 258 height 19
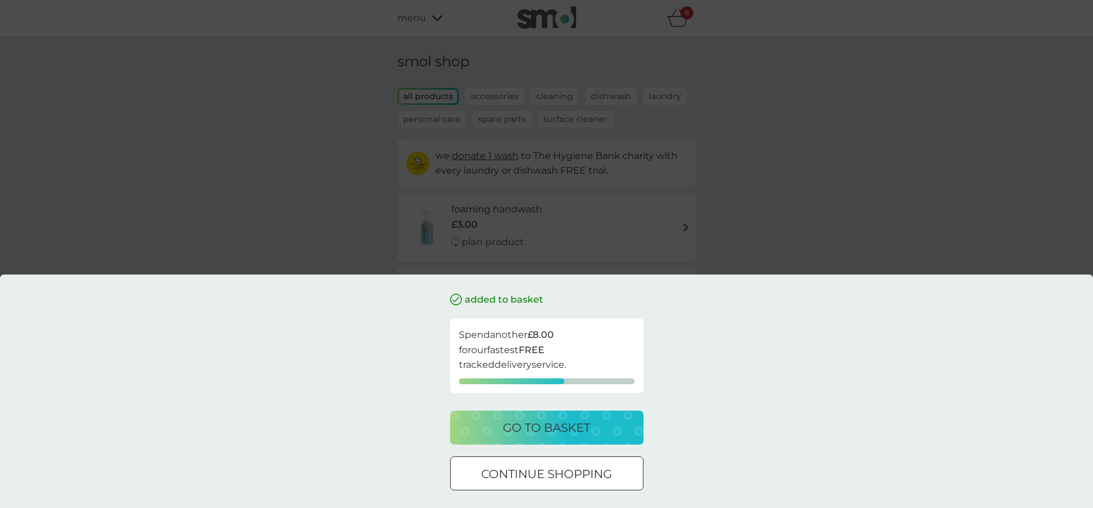
click at [558, 420] on p "go to basket" at bounding box center [546, 427] width 87 height 19
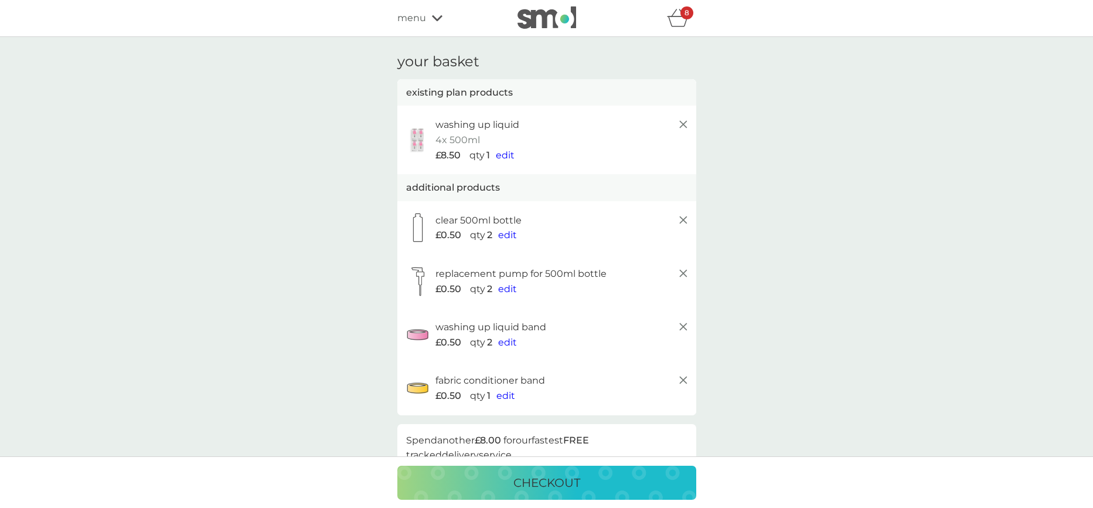
click at [682, 123] on line at bounding box center [682, 124] width 7 height 7
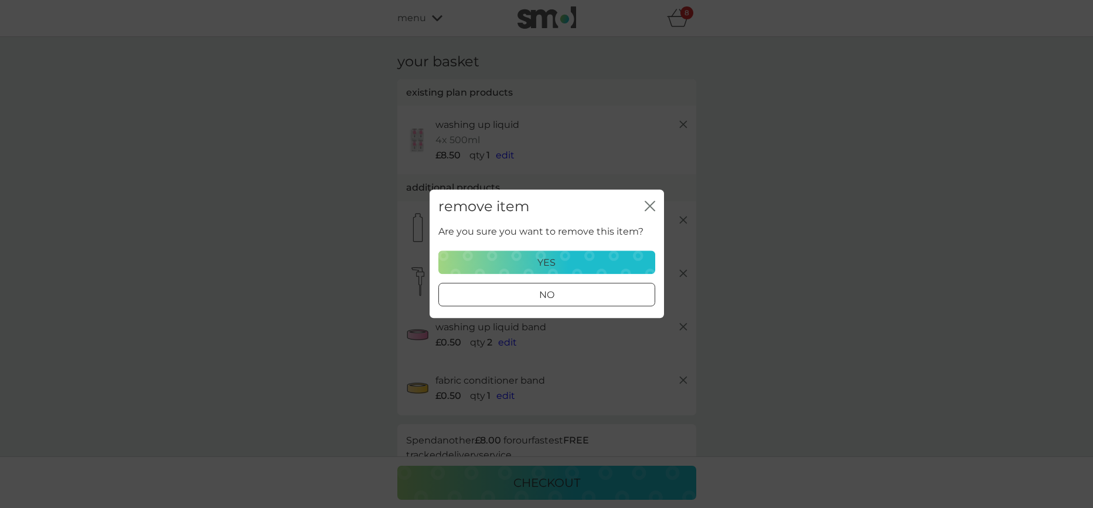
click at [587, 256] on div "yes" at bounding box center [547, 262] width 202 height 15
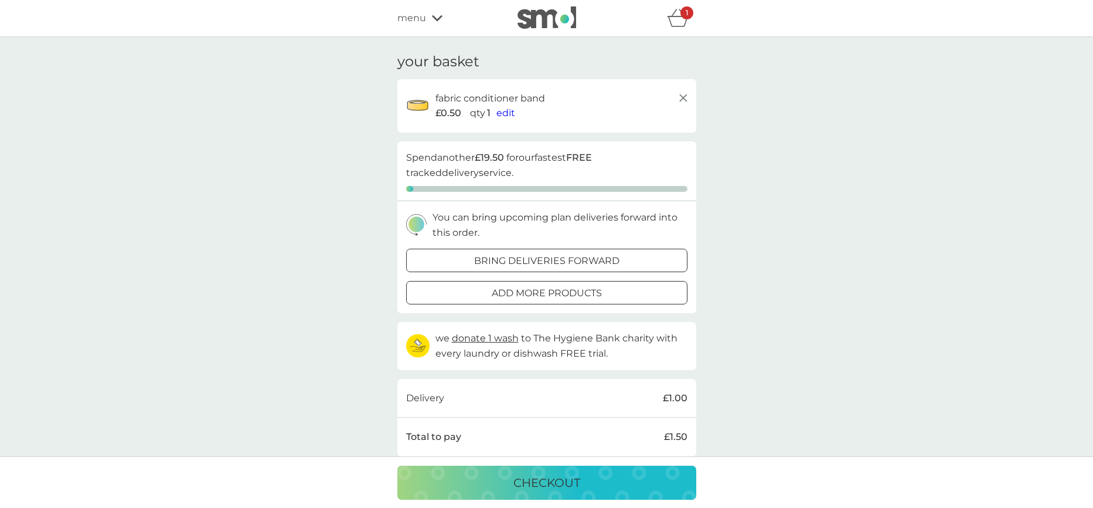
click at [682, 94] on icon at bounding box center [683, 98] width 14 height 14
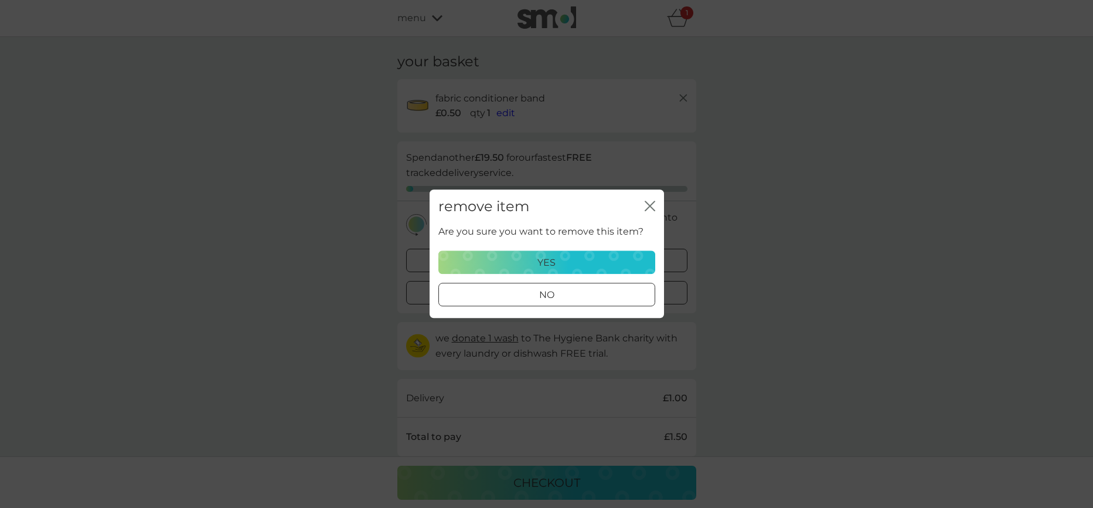
click at [564, 264] on div "yes" at bounding box center [547, 262] width 202 height 15
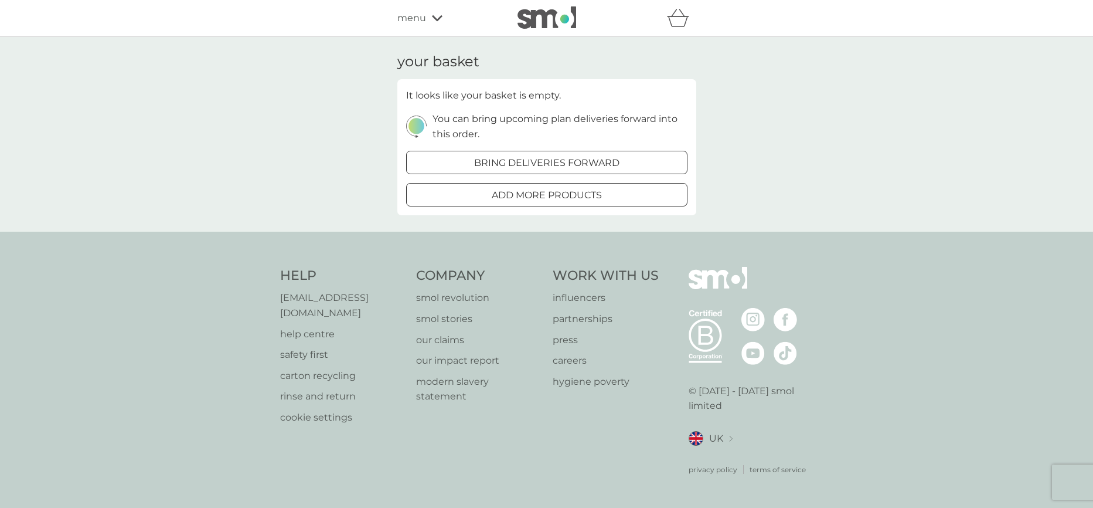
click at [549, 26] on img at bounding box center [546, 17] width 59 height 22
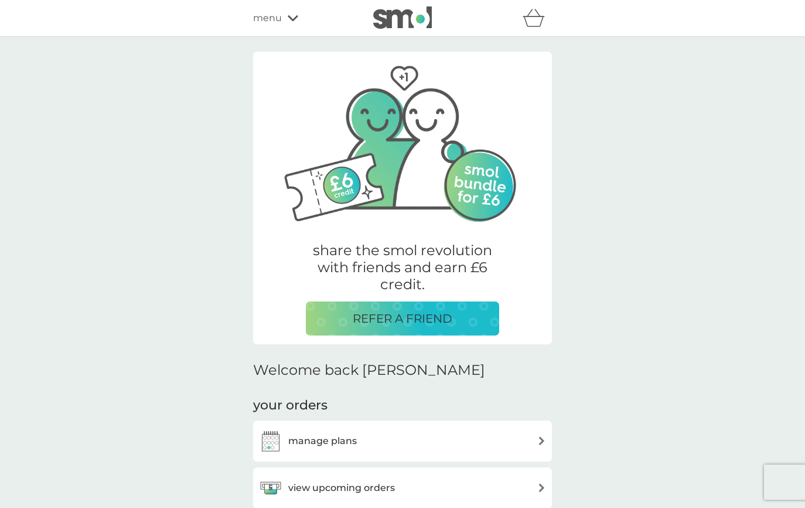
click at [265, 21] on span "menu" at bounding box center [267, 18] width 29 height 15
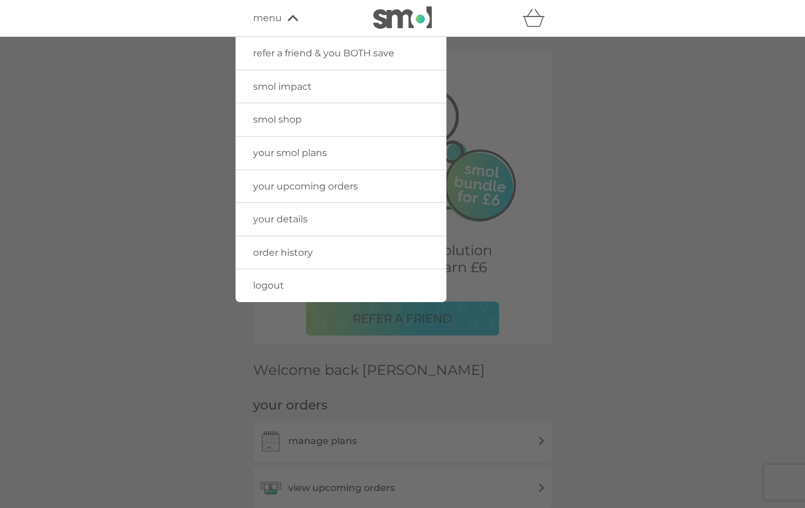
click at [298, 120] on span "smol shop" at bounding box center [277, 119] width 49 height 11
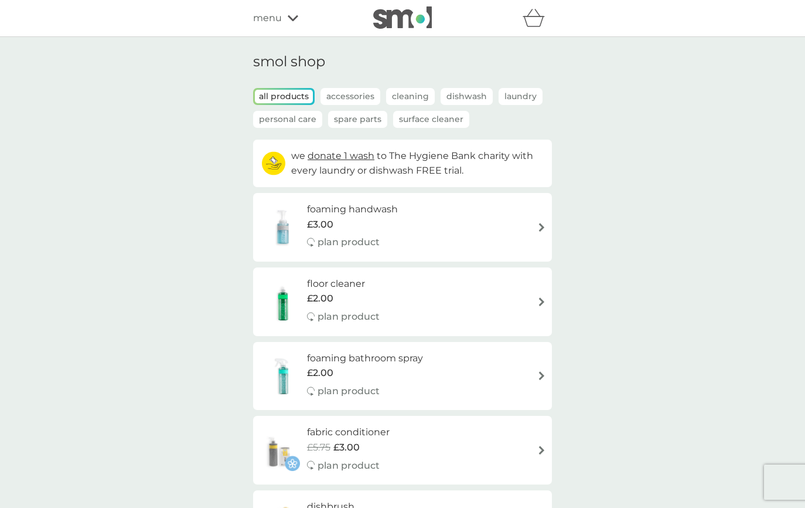
click at [348, 123] on p "Spare Parts" at bounding box center [357, 119] width 59 height 17
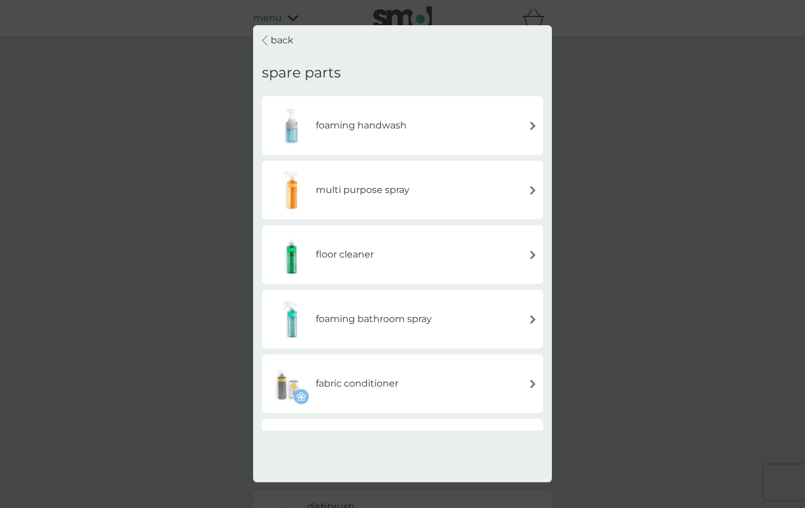
click at [282, 41] on p "back" at bounding box center [282, 40] width 23 height 15
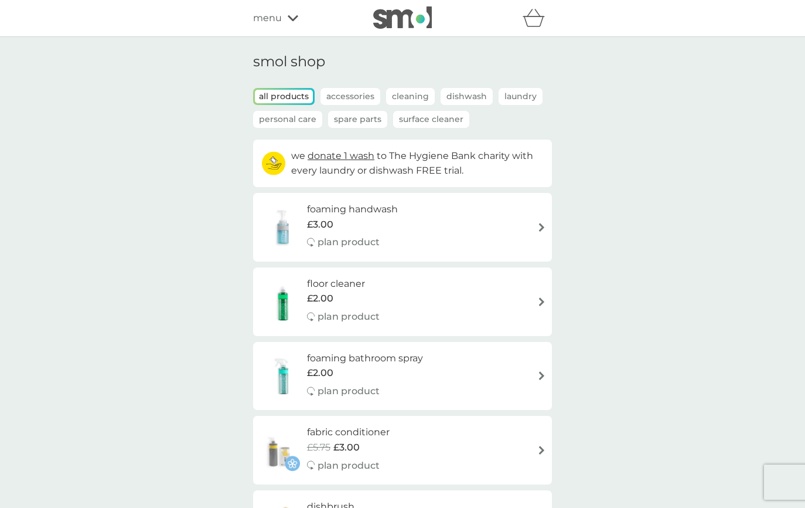
click at [371, 120] on p "Spare Parts" at bounding box center [357, 119] width 59 height 17
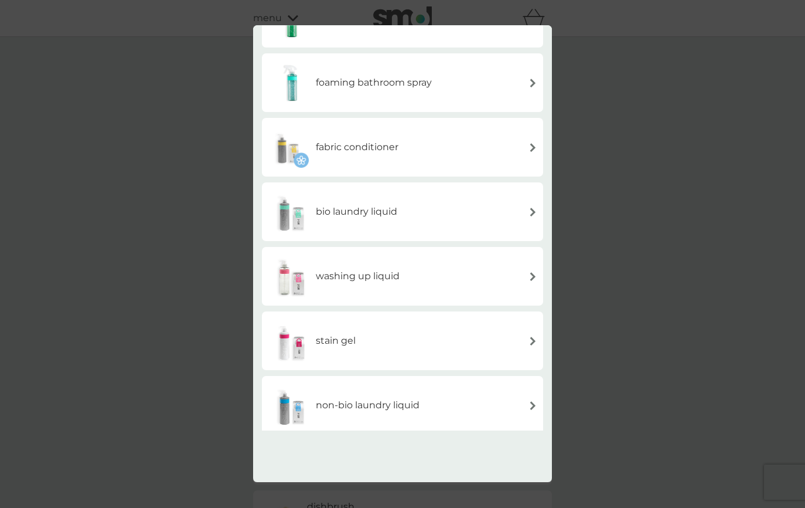
scroll to position [247, 0]
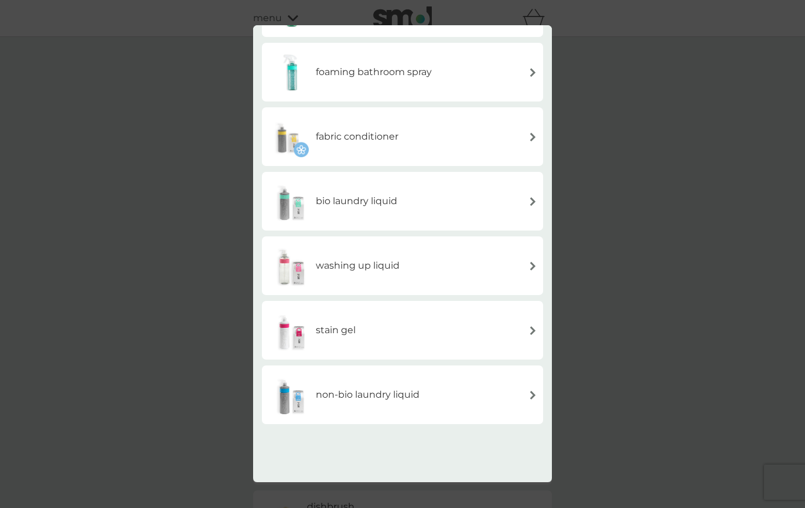
click at [433, 249] on div "washing up liquid" at bounding box center [403, 265] width 270 height 41
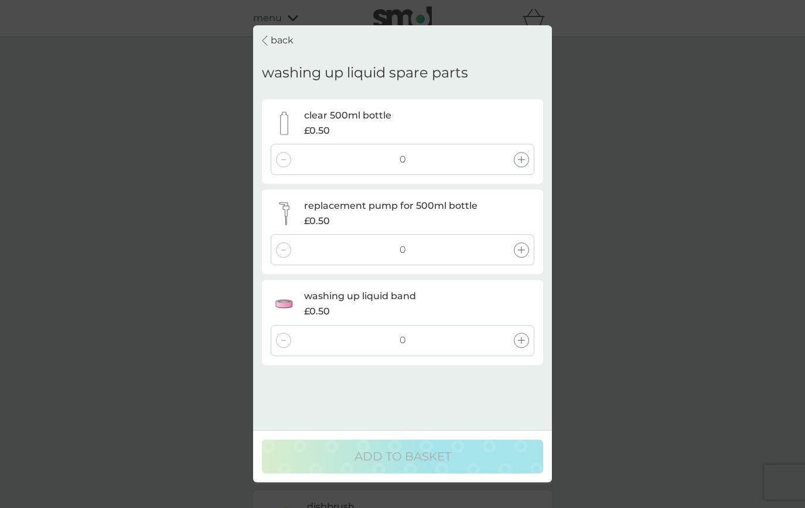
click at [522, 244] on div at bounding box center [521, 249] width 15 height 15
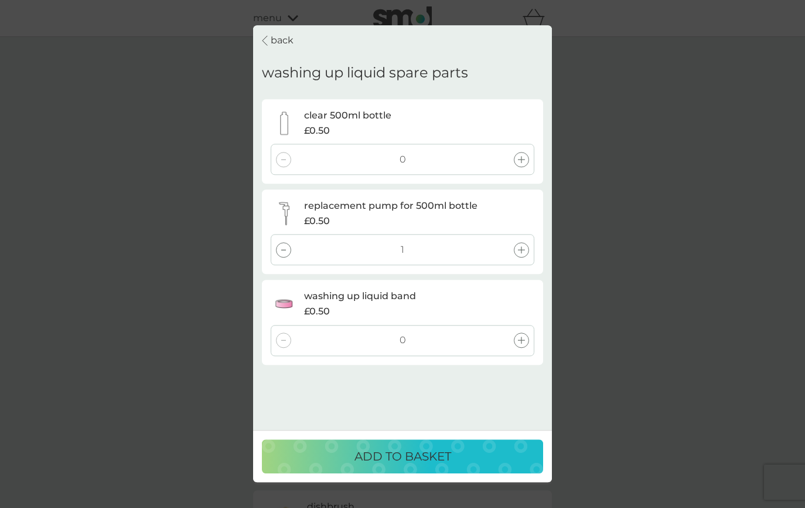
click at [520, 343] on div at bounding box center [521, 339] width 15 height 15
click at [466, 461] on div "ADD TO BASKET" at bounding box center [403, 456] width 258 height 19
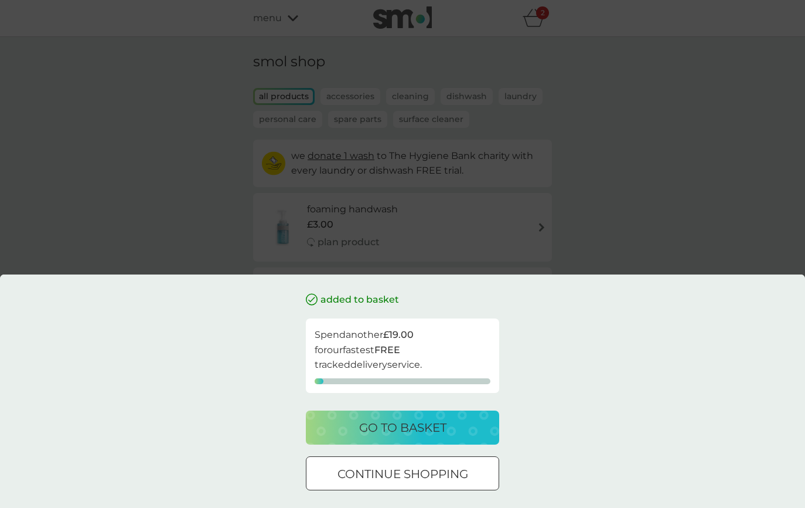
click at [569, 212] on div "added to basket Spend another £19.00 for our fastest FREE tracked delivery serv…" at bounding box center [402, 254] width 805 height 508
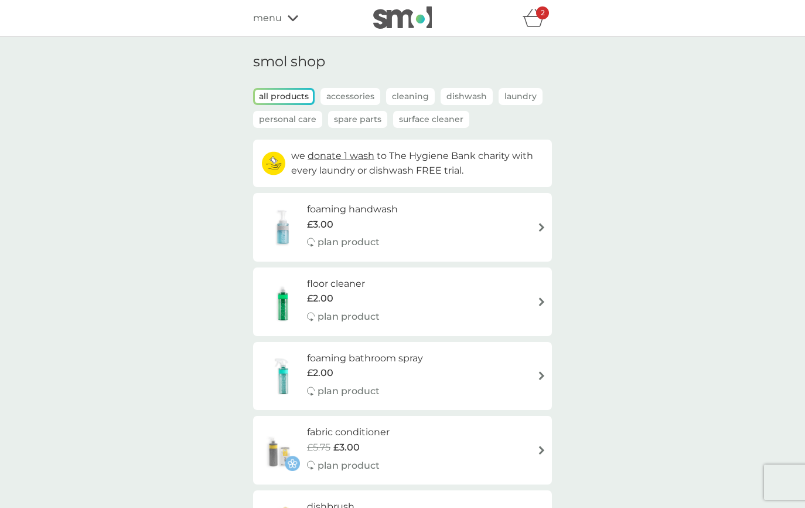
click at [370, 118] on p "Spare Parts" at bounding box center [357, 119] width 59 height 17
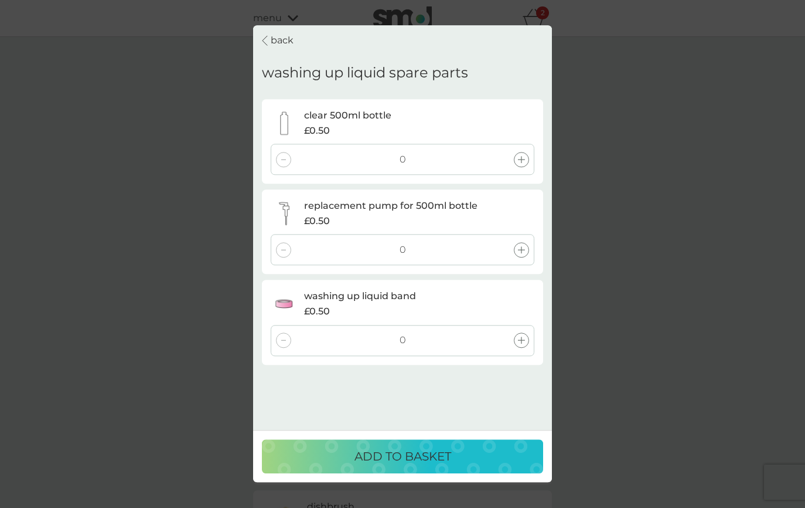
click at [288, 38] on p "back" at bounding box center [282, 40] width 23 height 15
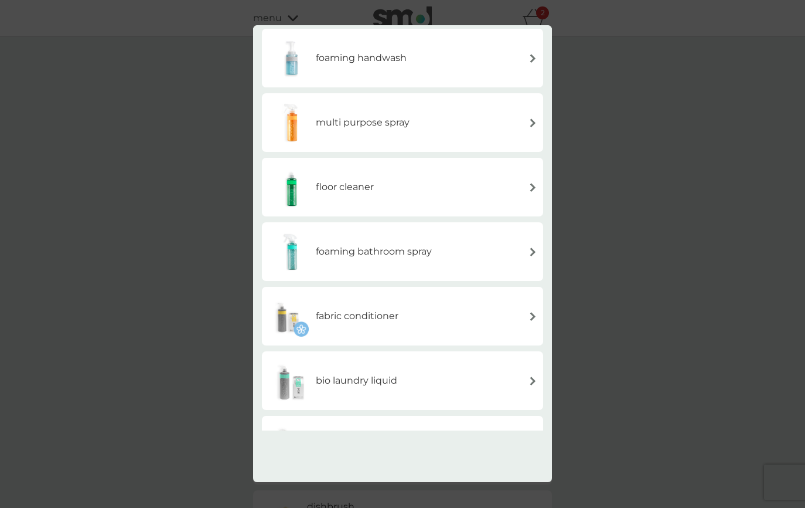
scroll to position [87, 0]
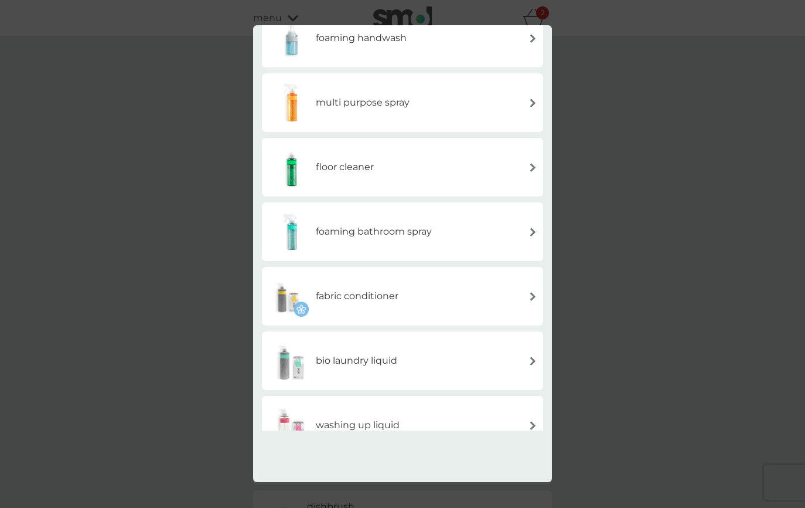
click at [389, 288] on div "fabric conditioner" at bounding box center [333, 295] width 131 height 41
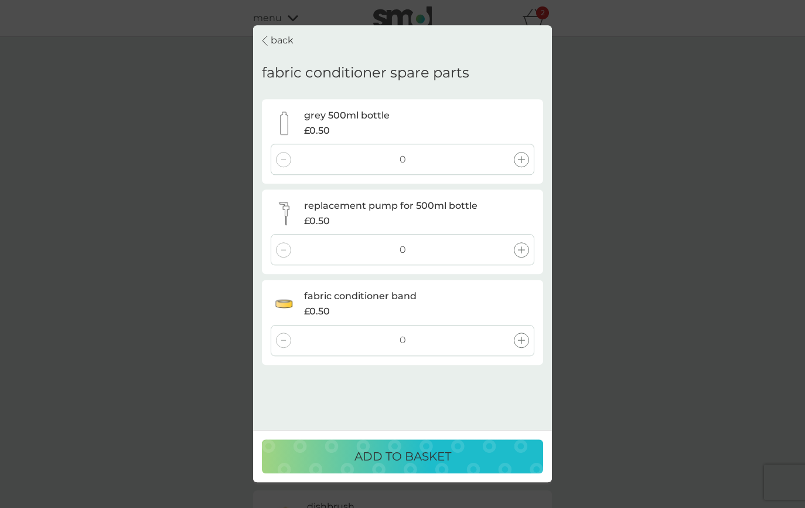
click at [525, 339] on icon at bounding box center [521, 339] width 7 height 7
click at [523, 155] on div at bounding box center [521, 159] width 15 height 15
click at [464, 461] on div "ADD TO BASKET" at bounding box center [403, 456] width 258 height 19
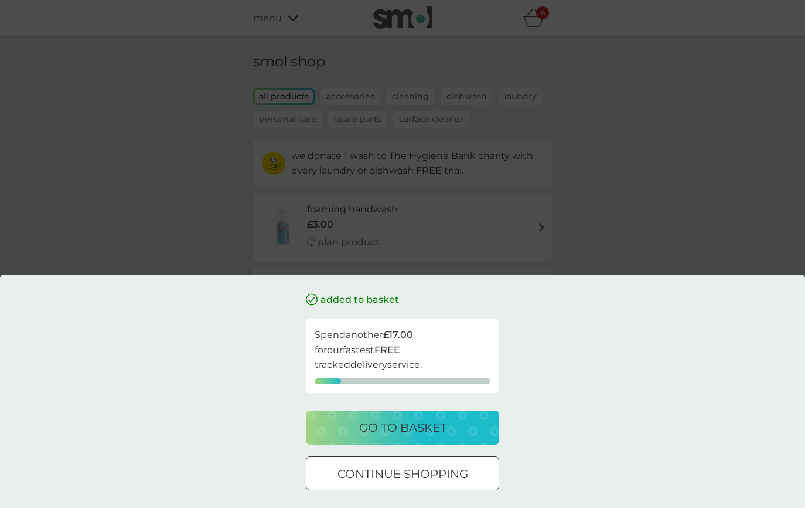
click at [646, 202] on div "added to basket Spend another £17.00 for our fastest FREE tracked delivery serv…" at bounding box center [402, 254] width 805 height 508
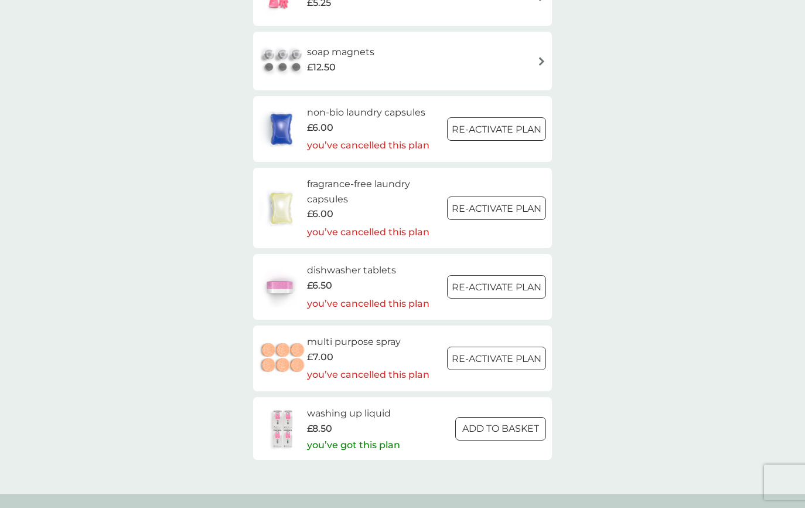
scroll to position [1626, 0]
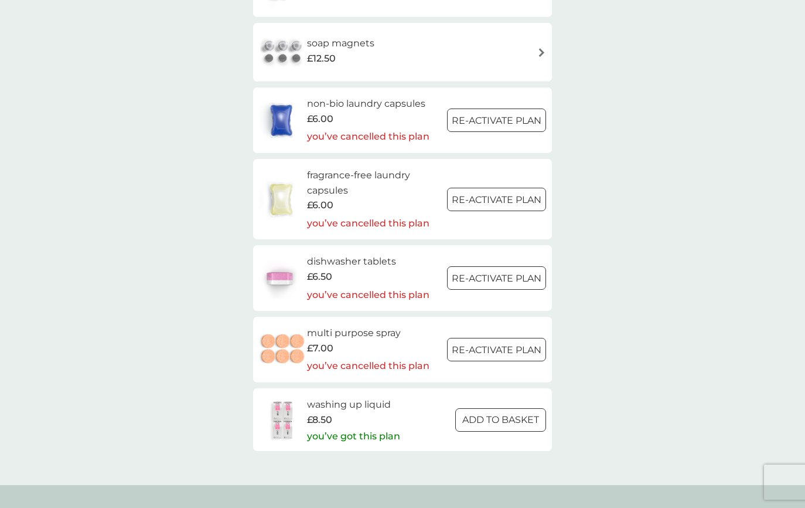
click at [500, 420] on div at bounding box center [501, 419] width 2 height 2
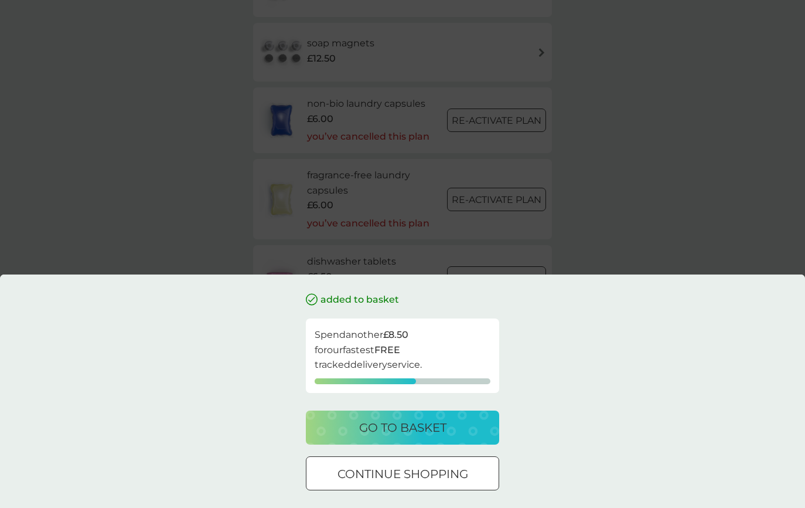
click at [359, 431] on p "go to basket" at bounding box center [402, 427] width 87 height 19
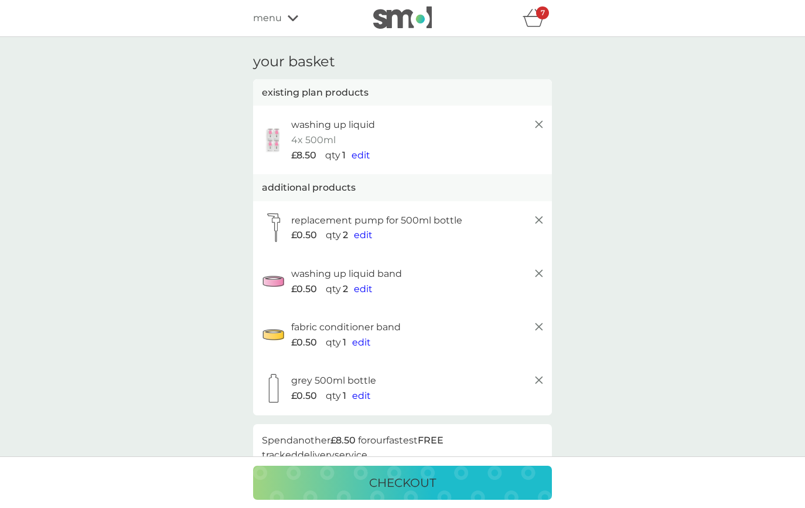
click at [539, 122] on icon at bounding box center [539, 124] width 14 height 14
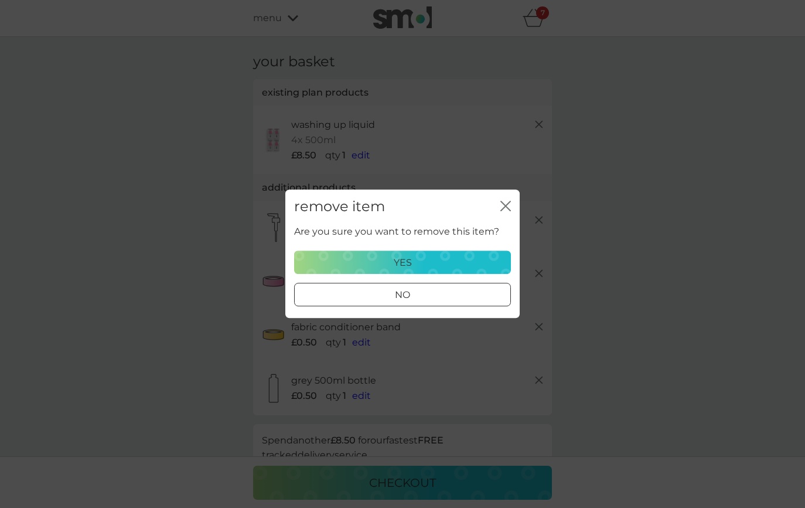
click at [469, 265] on div "yes" at bounding box center [403, 262] width 202 height 15
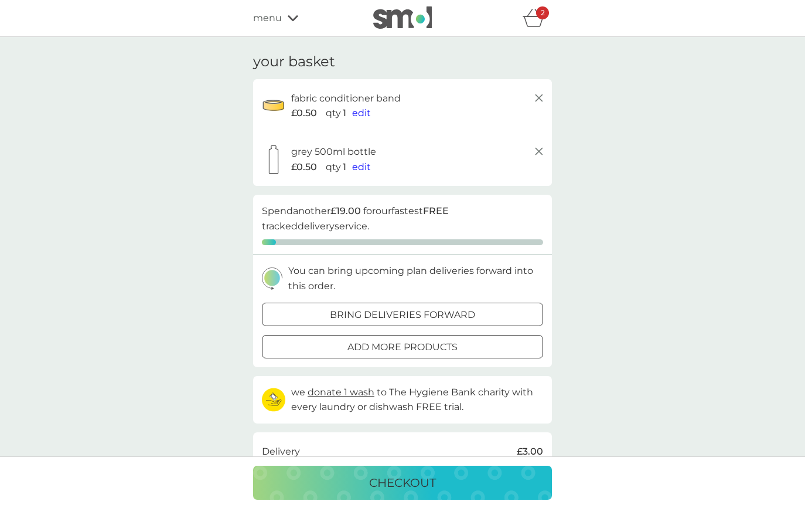
click at [275, 17] on span "menu" at bounding box center [267, 18] width 29 height 15
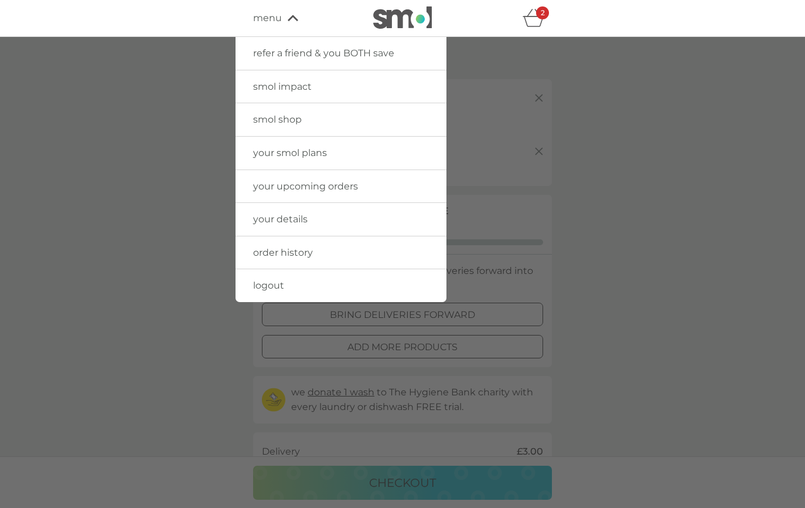
click at [293, 124] on span "smol shop" at bounding box center [277, 119] width 49 height 11
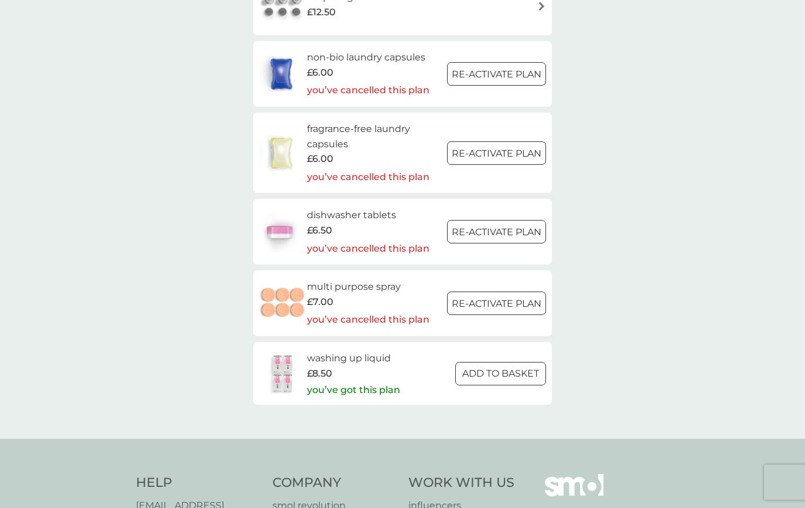
scroll to position [1689, 0]
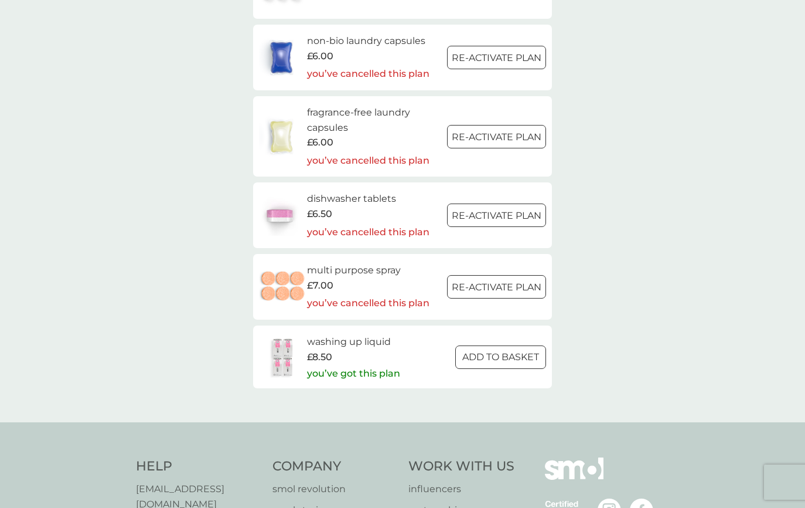
click at [470, 363] on p "ADD TO BASKET" at bounding box center [500, 356] width 77 height 15
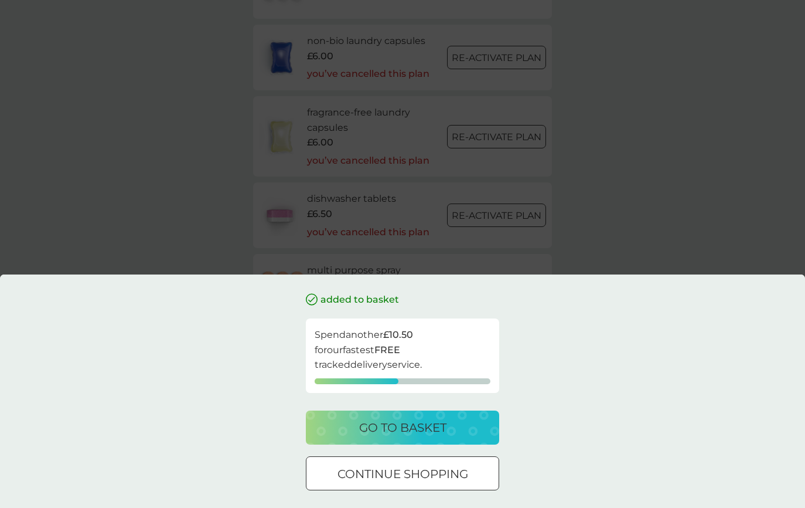
click at [174, 228] on div "added to basket Spend another £10.50 for our fastest FREE tracked delivery serv…" at bounding box center [402, 254] width 805 height 508
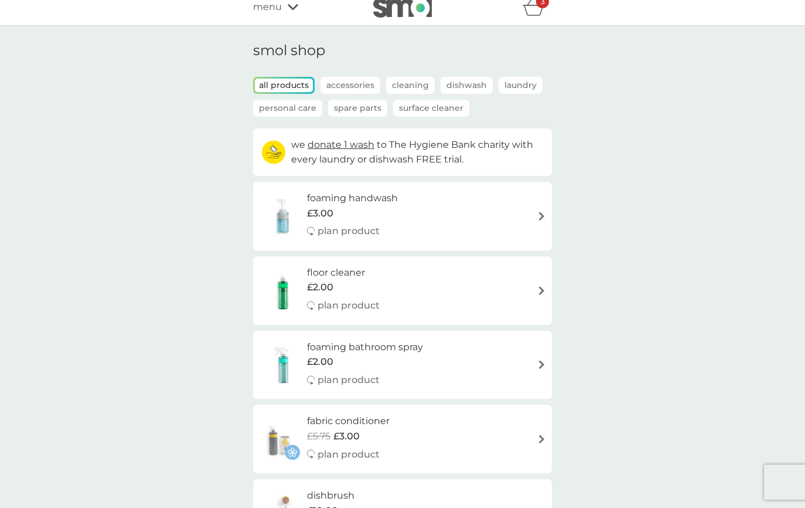
scroll to position [0, 0]
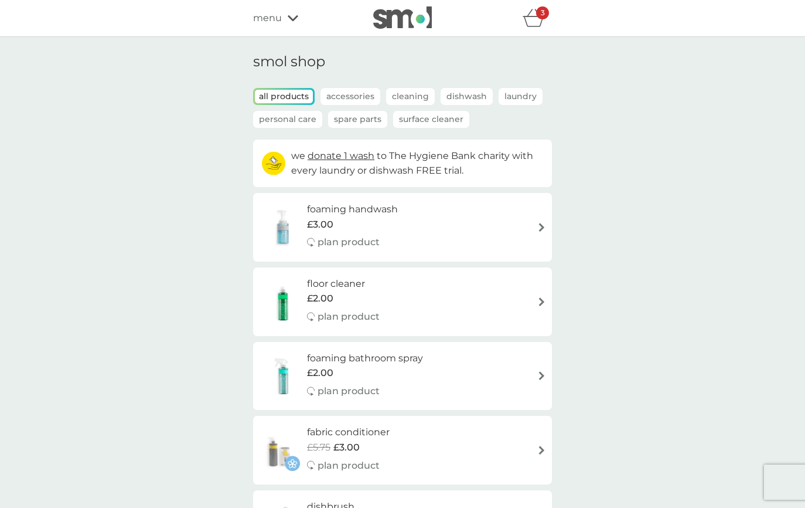
click at [353, 120] on p "Spare Parts" at bounding box center [357, 119] width 59 height 17
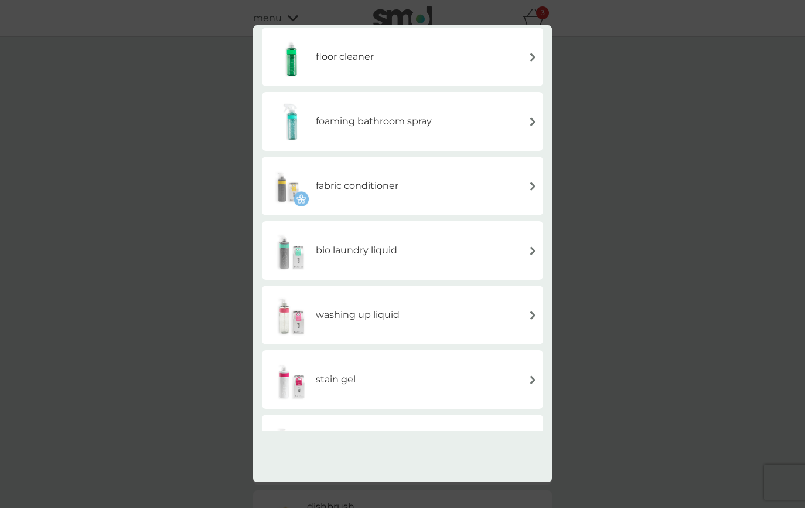
scroll to position [247, 0]
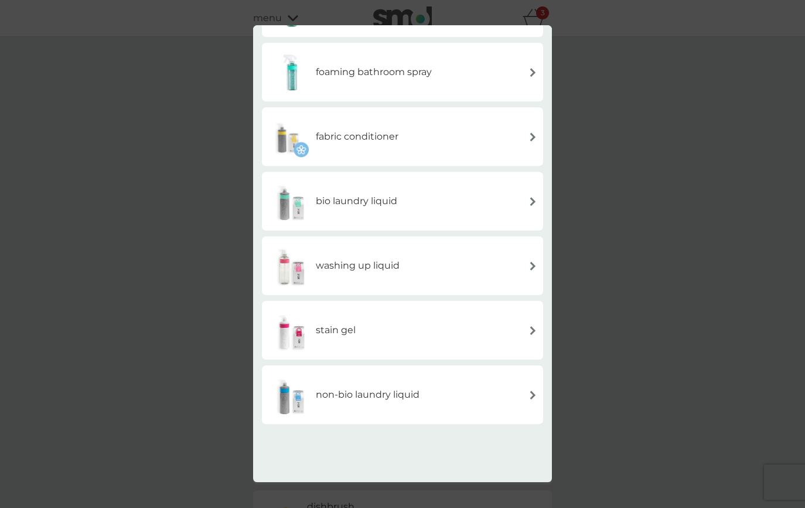
click at [439, 268] on div "washing up liquid" at bounding box center [403, 265] width 270 height 41
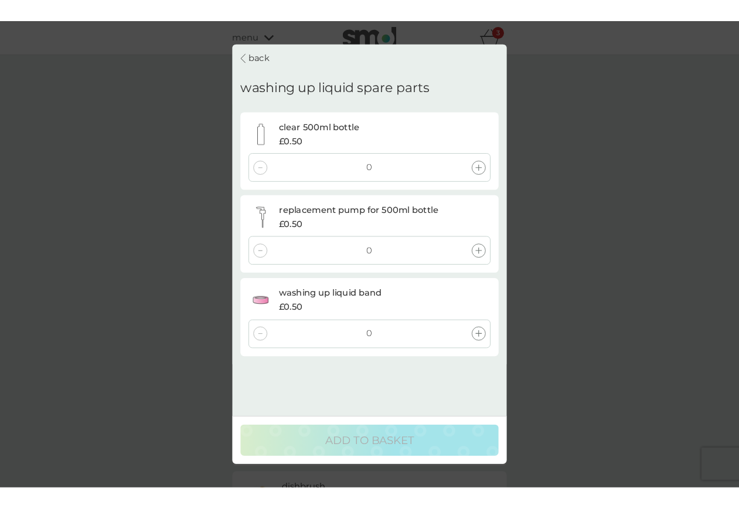
scroll to position [0, 0]
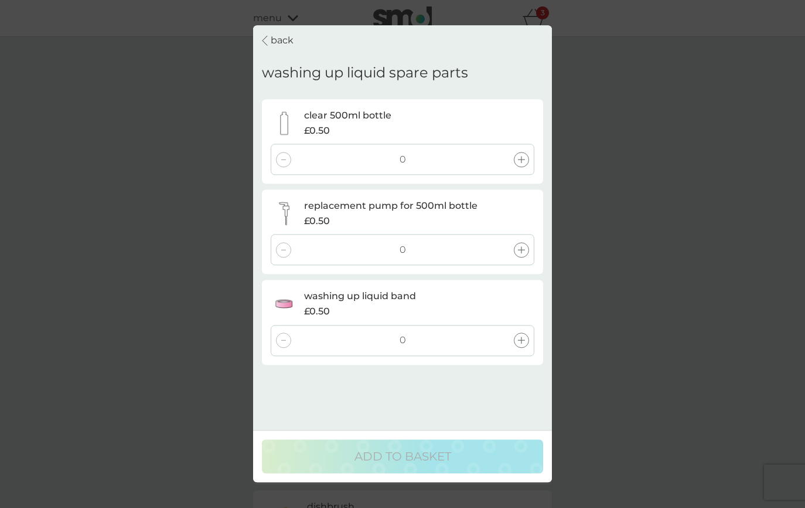
click at [519, 340] on icon at bounding box center [521, 339] width 7 height 7
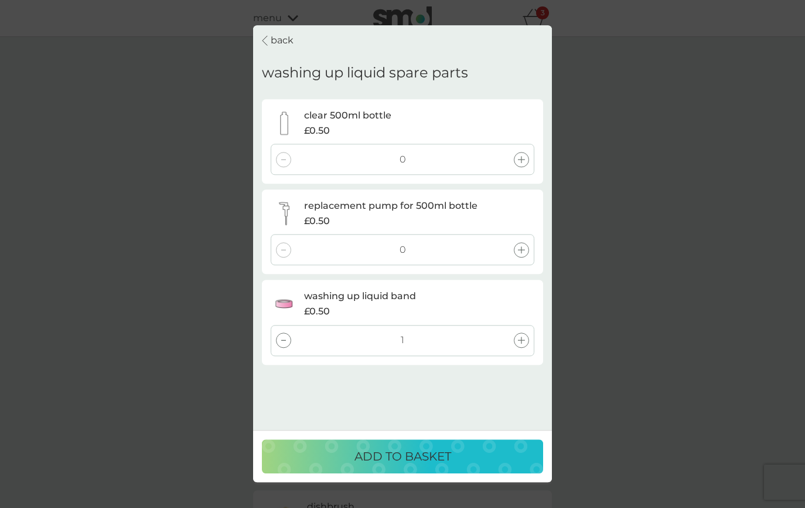
click at [452, 466] on button "ADD TO BASKET" at bounding box center [402, 457] width 281 height 34
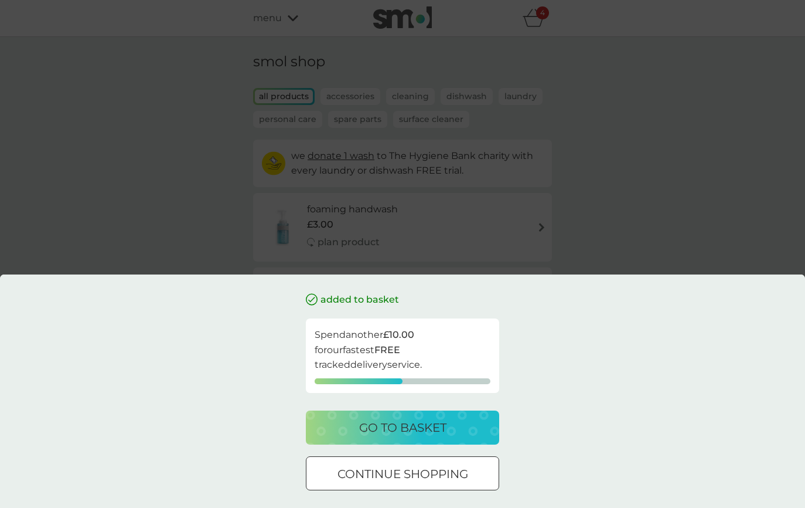
click at [439, 428] on p "go to basket" at bounding box center [402, 427] width 87 height 19
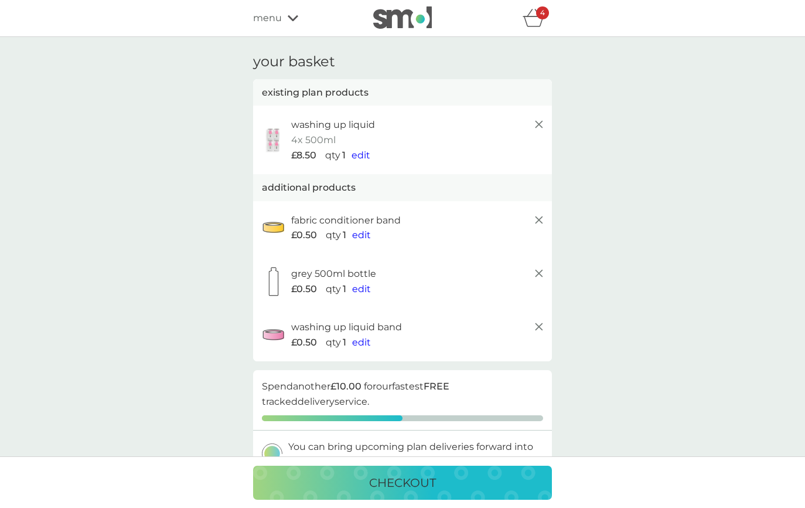
click at [539, 125] on icon at bounding box center [539, 124] width 14 height 14
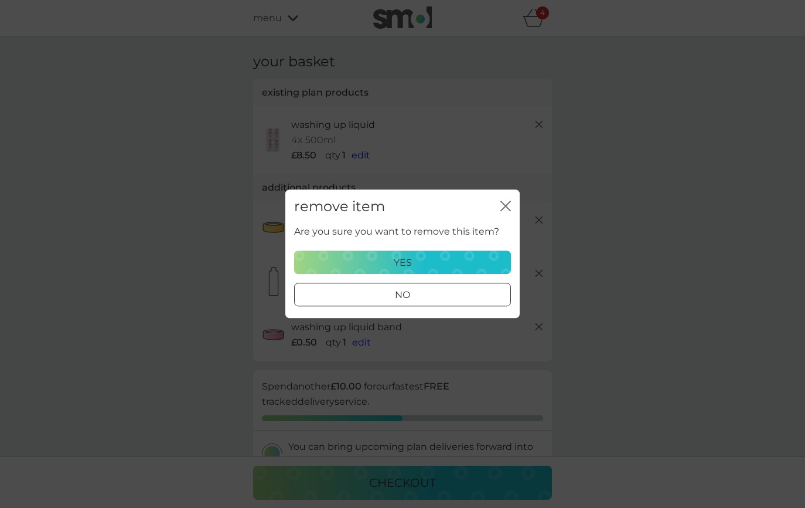
click at [458, 264] on div "yes" at bounding box center [403, 262] width 202 height 15
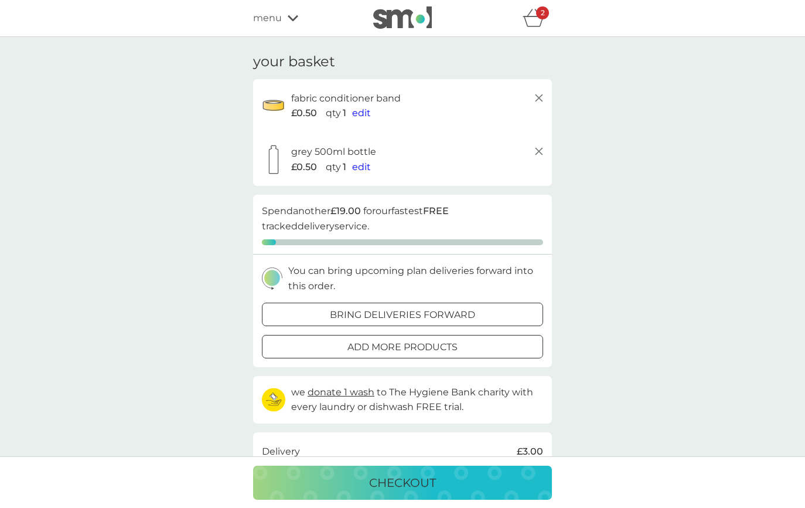
click at [539, 97] on line at bounding box center [539, 97] width 7 height 7
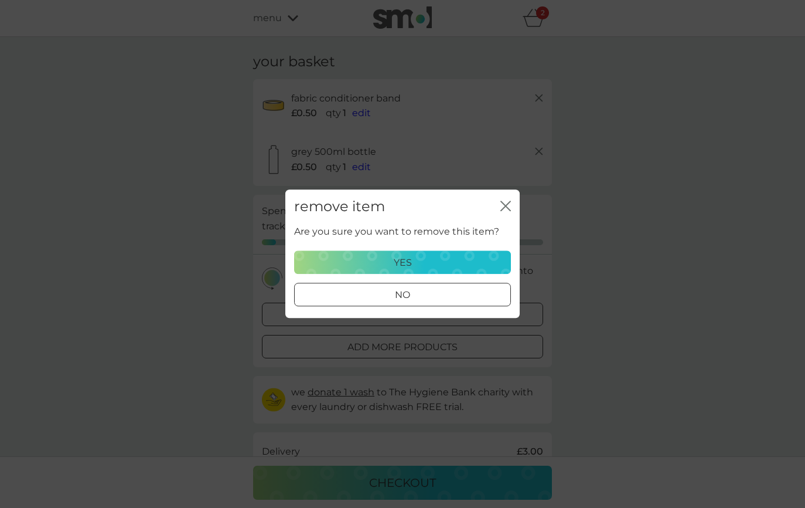
click at [425, 259] on div "yes" at bounding box center [403, 262] width 202 height 15
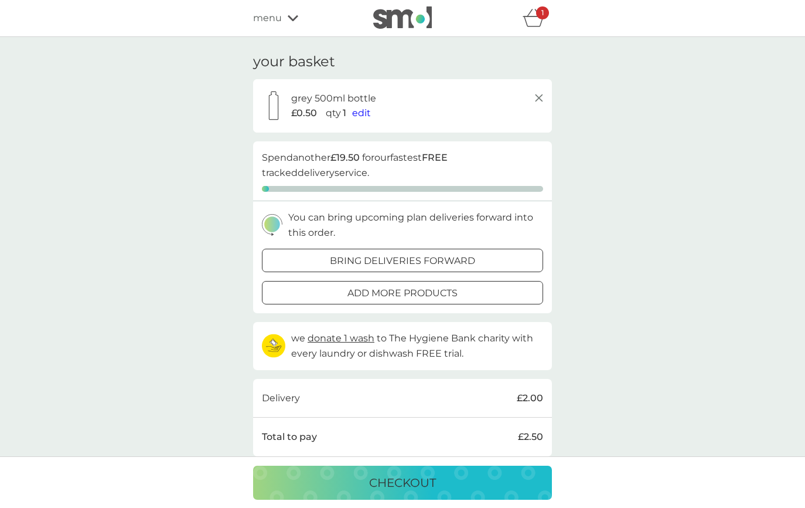
click at [542, 95] on line at bounding box center [539, 97] width 7 height 7
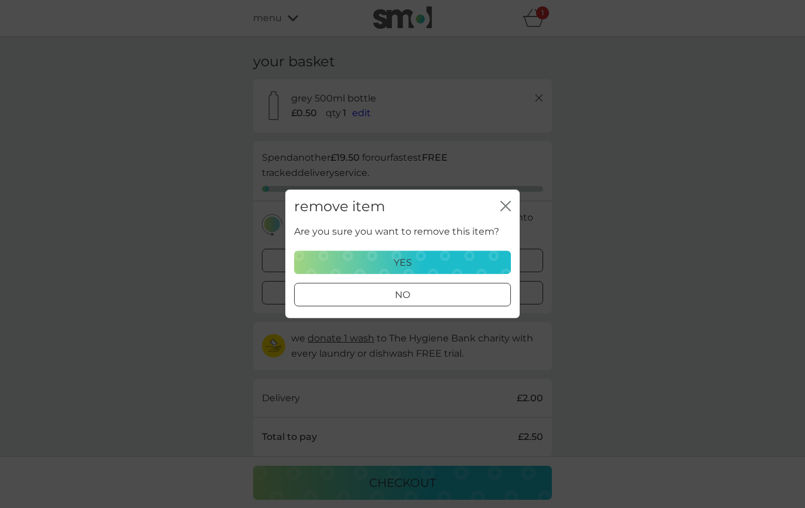
click at [456, 259] on div "yes" at bounding box center [403, 262] width 202 height 15
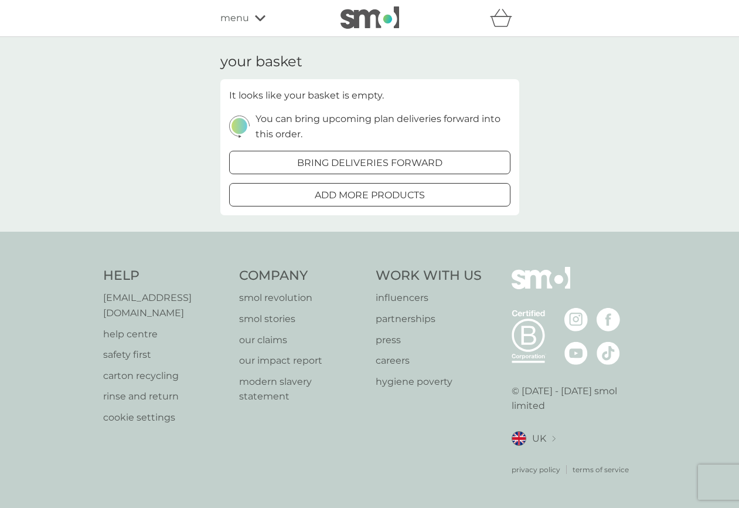
click at [241, 17] on span "menu" at bounding box center [234, 18] width 29 height 15
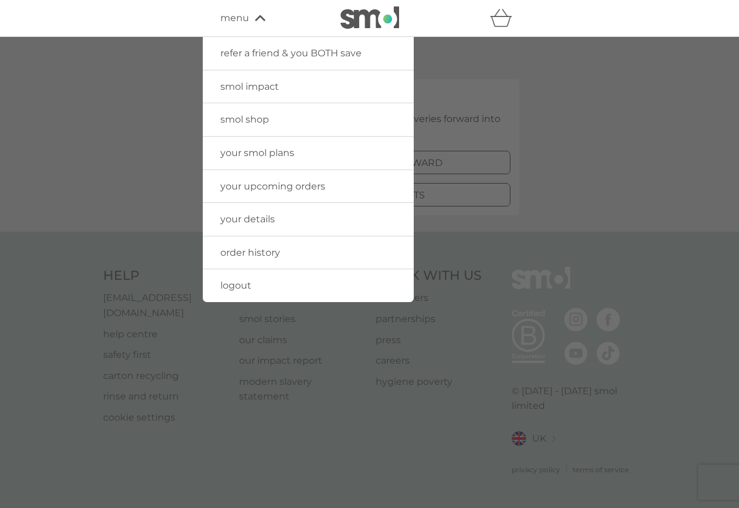
click at [251, 116] on span "smol shop" at bounding box center [244, 119] width 49 height 11
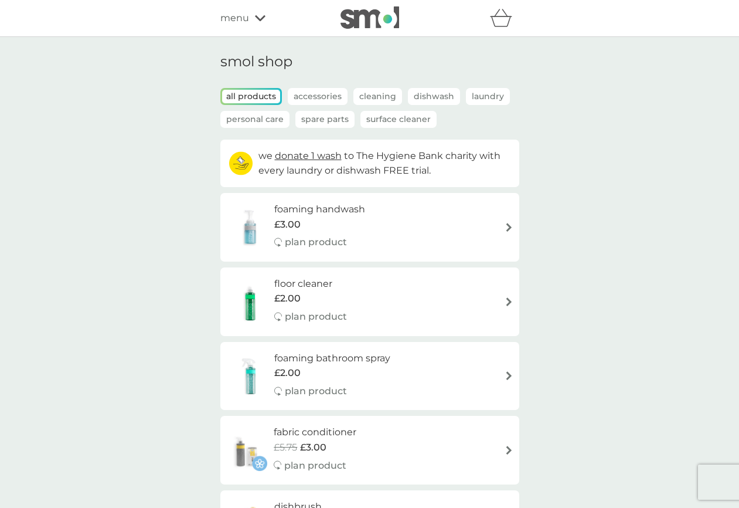
click at [319, 122] on p "Spare Parts" at bounding box center [324, 119] width 59 height 17
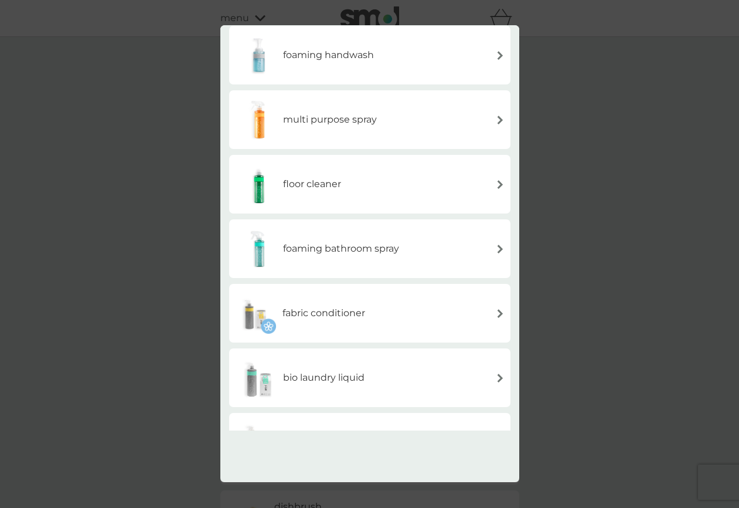
scroll to position [141, 0]
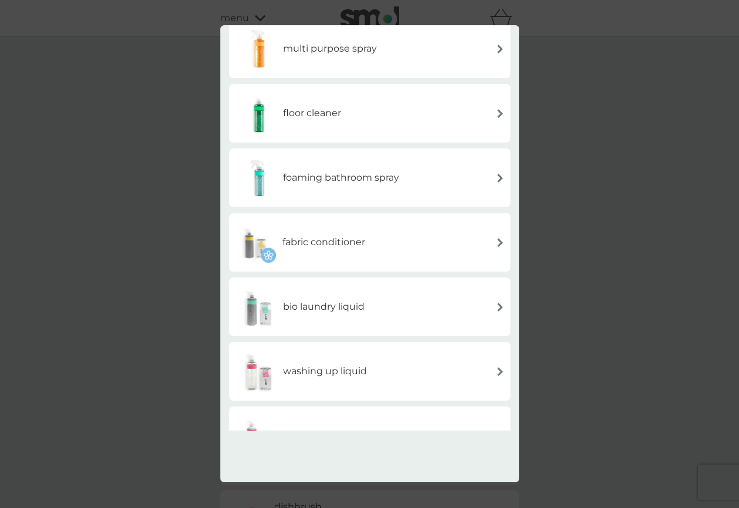
click at [397, 241] on div "fabric conditioner" at bounding box center [370, 242] width 270 height 41
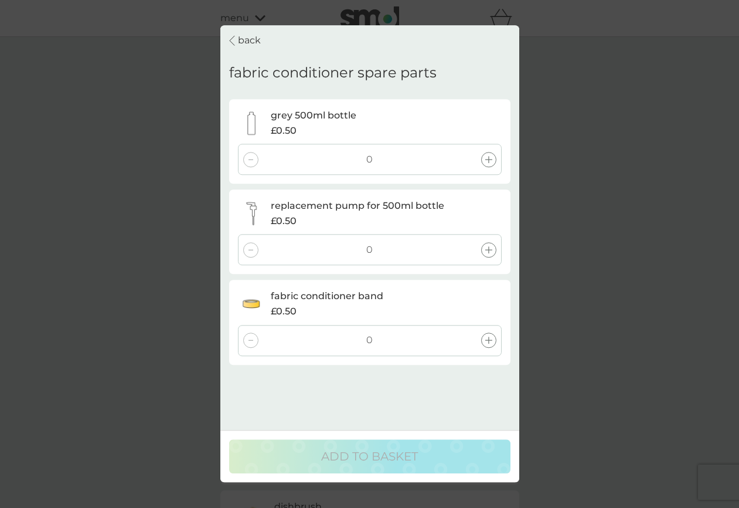
click at [485, 161] on icon at bounding box center [488, 159] width 7 height 7
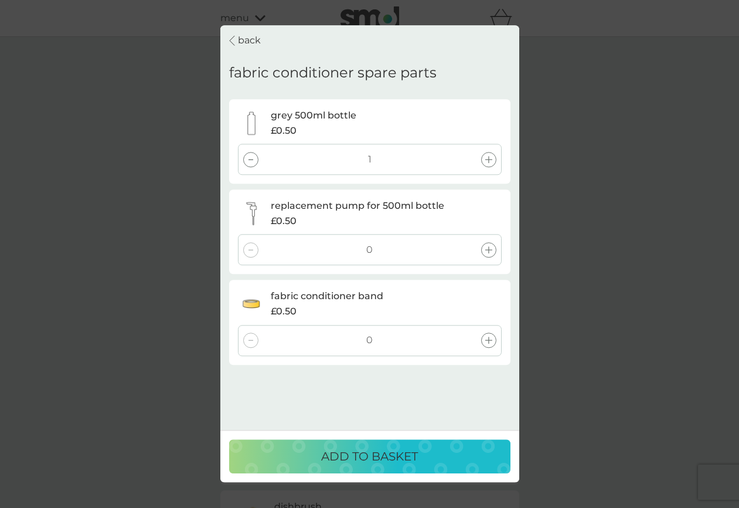
click at [489, 248] on icon at bounding box center [488, 249] width 7 height 7
click at [487, 340] on icon at bounding box center [488, 339] width 7 height 7
click at [362, 451] on p "ADD TO BASKET" at bounding box center [369, 456] width 97 height 19
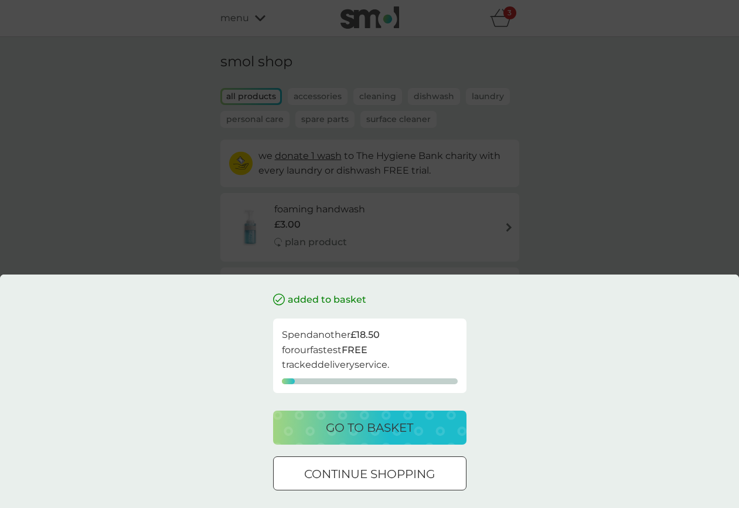
click at [207, 240] on div "added to basket Spend another £18.50 for our fastest FREE tracked delivery serv…" at bounding box center [369, 254] width 739 height 508
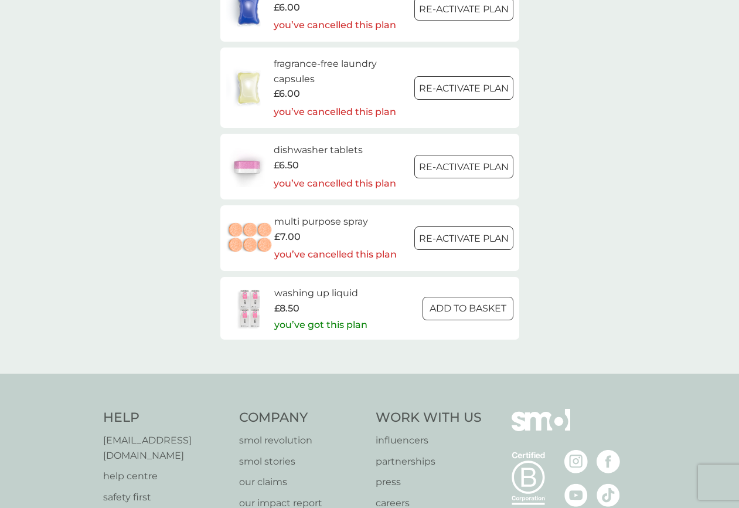
scroll to position [1707, 0]
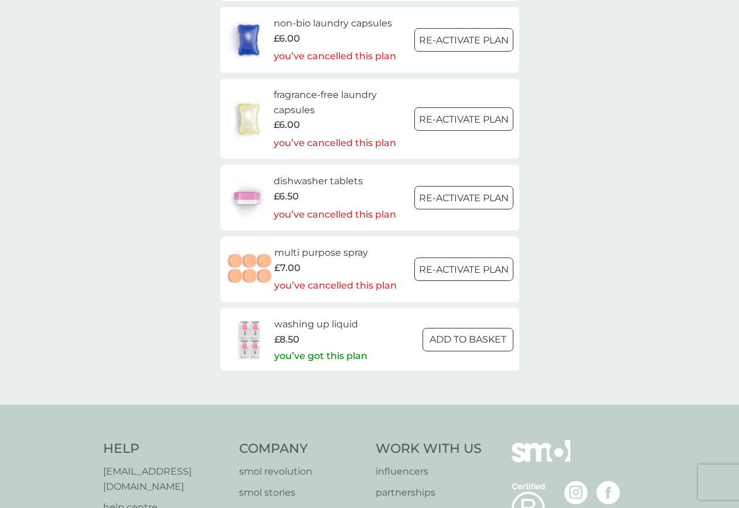
click at [442, 346] on button "ADD TO BASKET" at bounding box center [468, 339] width 91 height 23
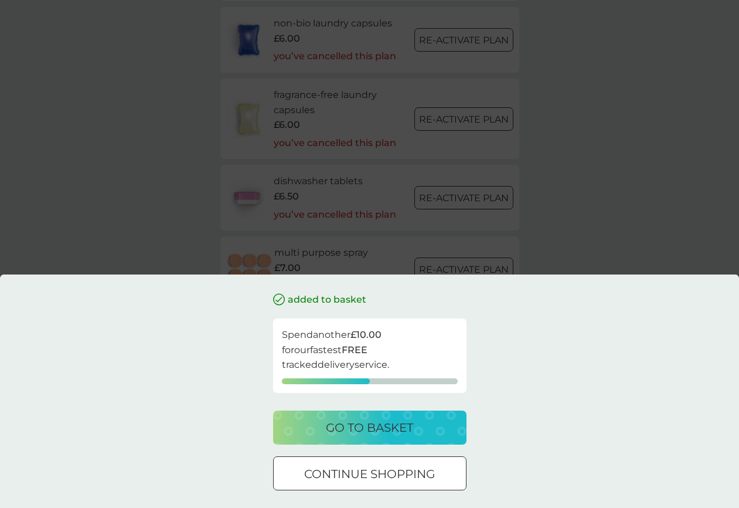
click at [398, 424] on p "go to basket" at bounding box center [369, 427] width 87 height 19
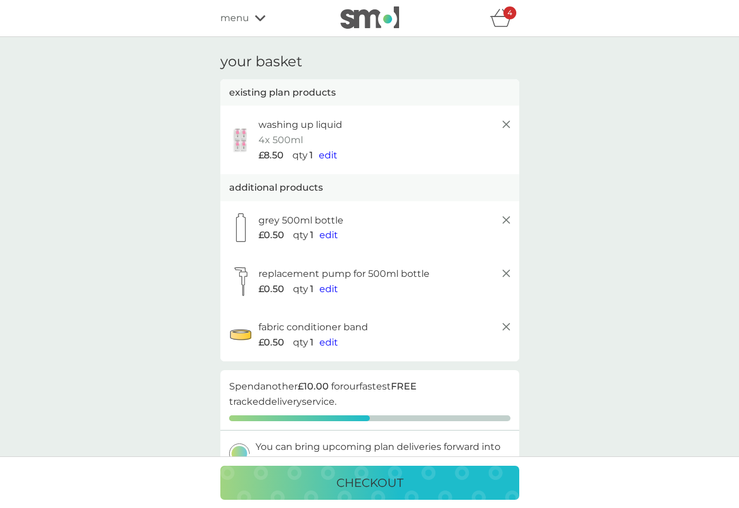
click at [509, 125] on icon at bounding box center [506, 124] width 14 height 14
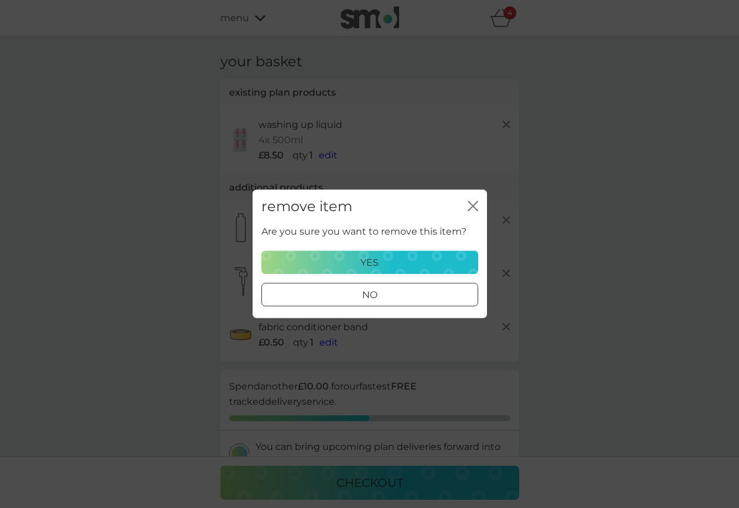
click at [410, 263] on div "yes" at bounding box center [370, 262] width 202 height 15
